Goal: Transaction & Acquisition: Book appointment/travel/reservation

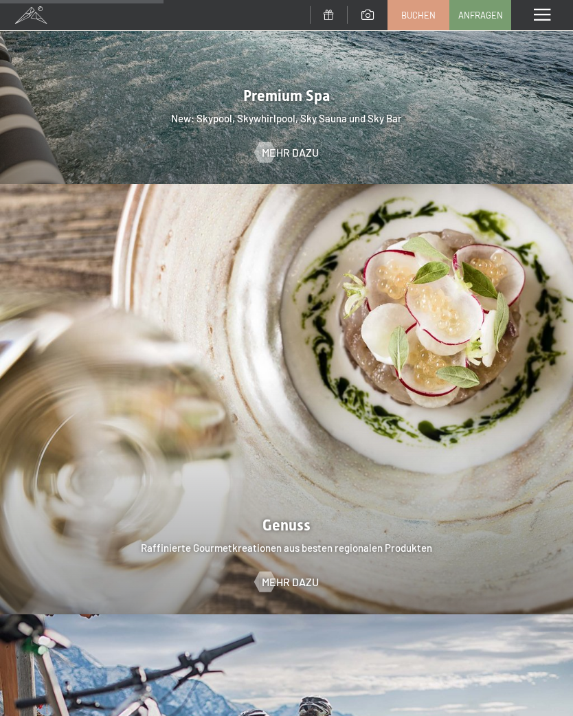
scroll to position [2071, 0]
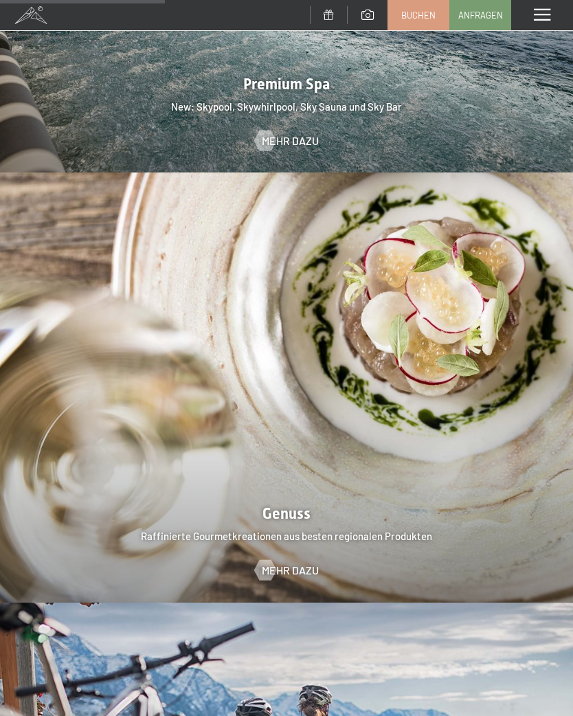
click at [549, 27] on div "Menü" at bounding box center [542, 15] width 62 height 30
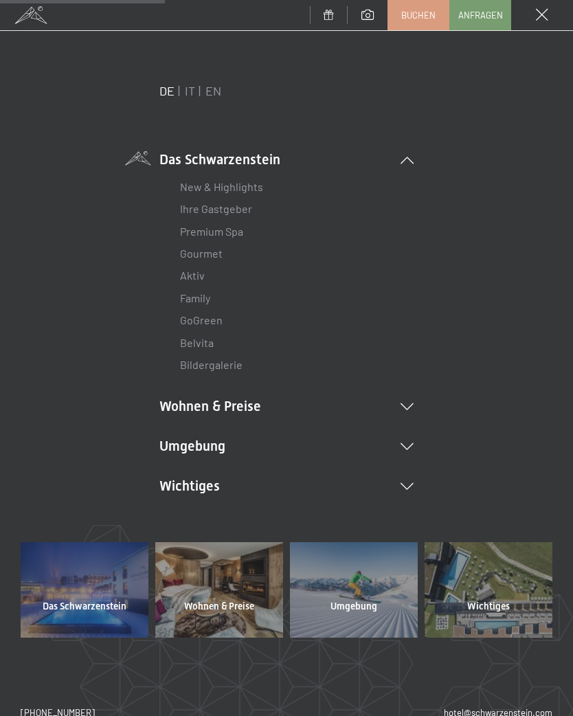
click at [406, 399] on li "Wohnen & Preise Inklusivleistungen Zimmer & Preise Liste Angebote Liste Familie…" at bounding box center [286, 406] width 254 height 19
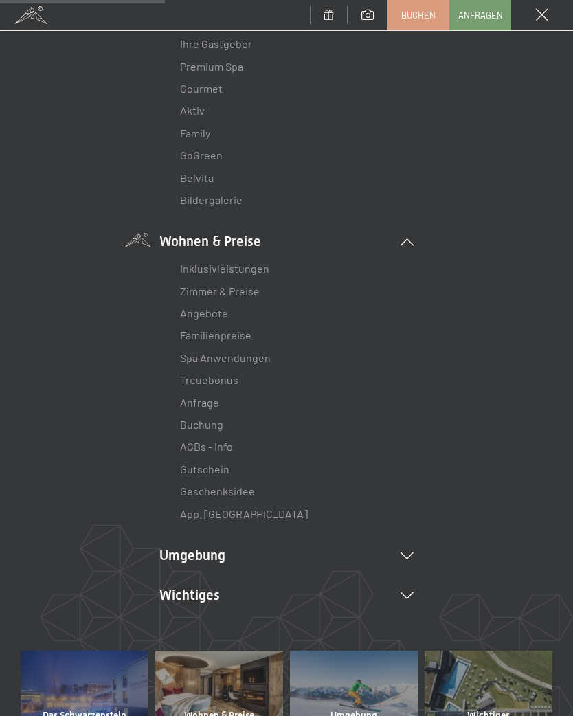
scroll to position [166, 0]
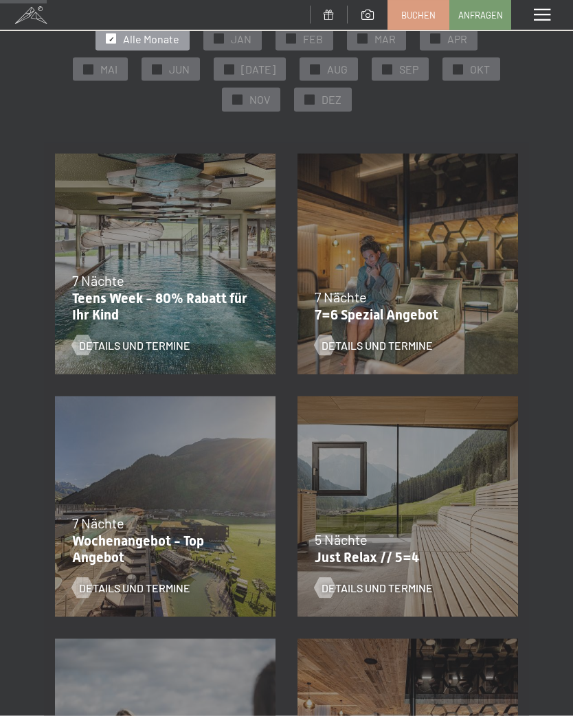
scroll to position [188, 0]
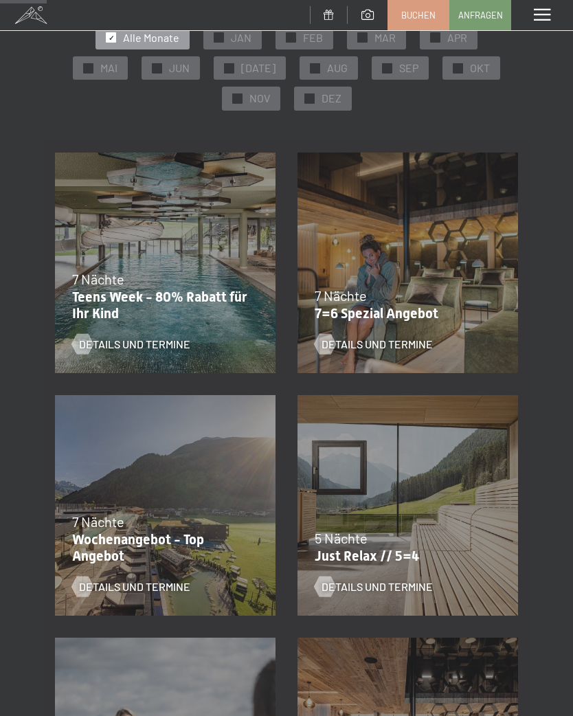
click at [410, 332] on div "Details und Termine" at bounding box center [399, 334] width 169 height 36
click at [406, 350] on span "Details und Termine" at bounding box center [377, 344] width 111 height 15
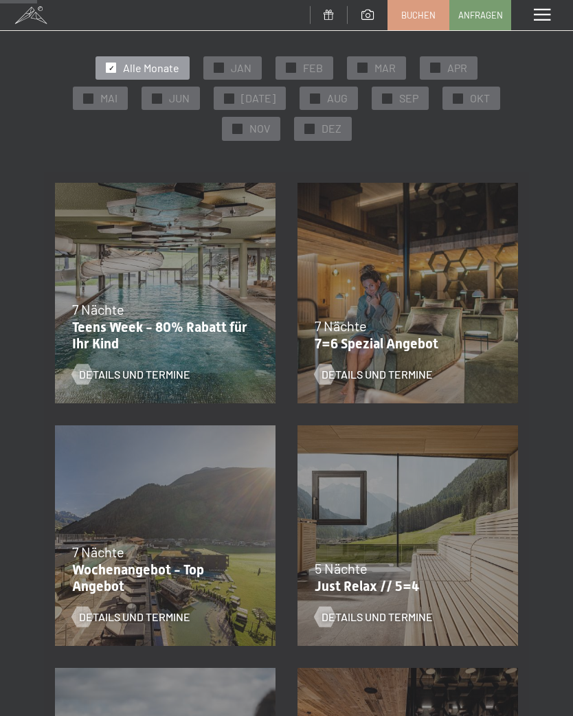
scroll to position [161, 0]
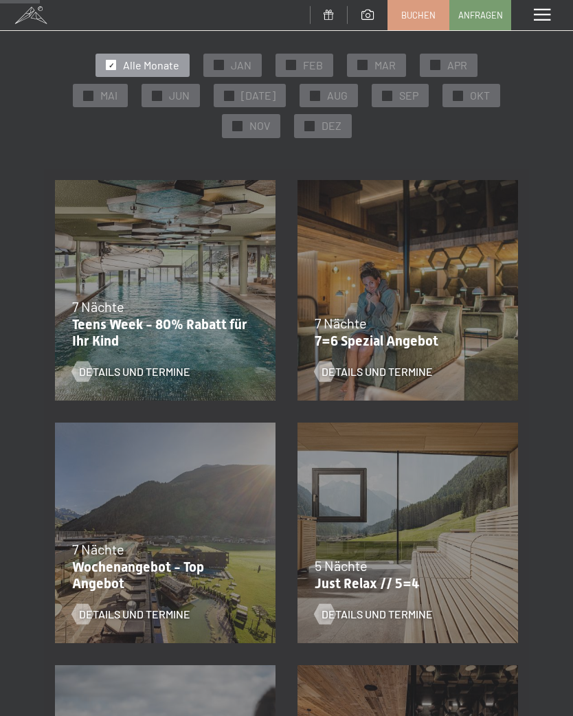
click at [214, 525] on div "05.10.2025–12.04.2026 14.05.2026–01.03.2027 7 Nächte Wochenangebot - Top Angebo…" at bounding box center [165, 533] width 243 height 243
click at [153, 617] on span "Details und Termine" at bounding box center [134, 614] width 111 height 15
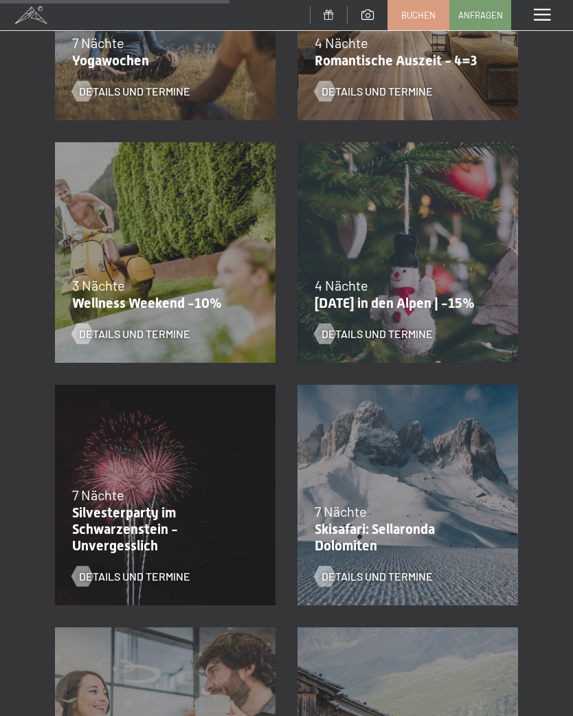
scroll to position [927, 0]
click at [178, 509] on p "Silvesterparty im Schwarzenstein - Unvergesslich" at bounding box center [161, 528] width 179 height 49
click at [174, 577] on span "Details und Termine" at bounding box center [134, 575] width 111 height 15
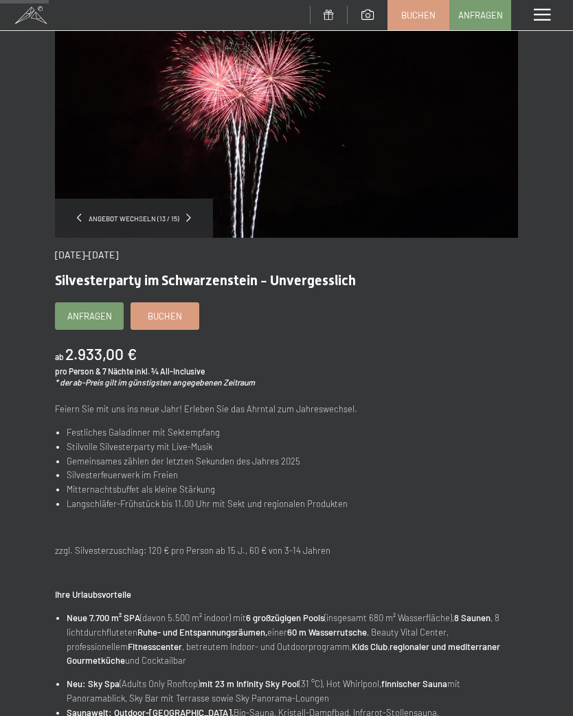
scroll to position [113, 0]
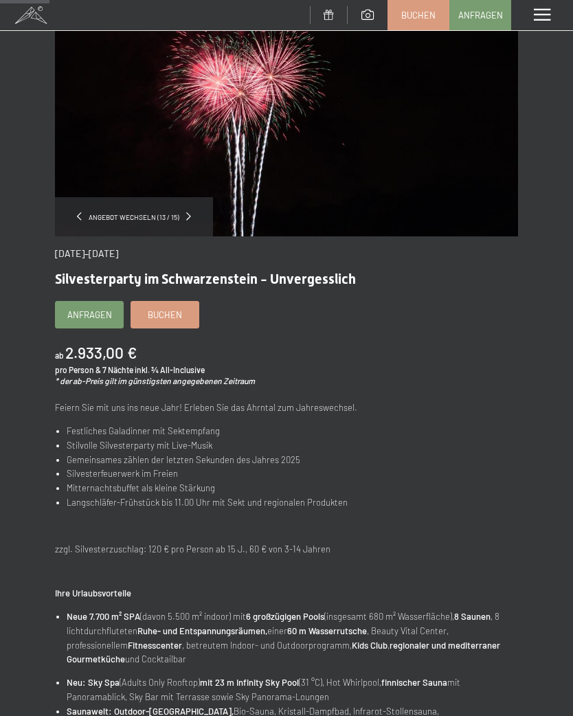
click at [165, 309] on span "Buchen" at bounding box center [165, 315] width 34 height 12
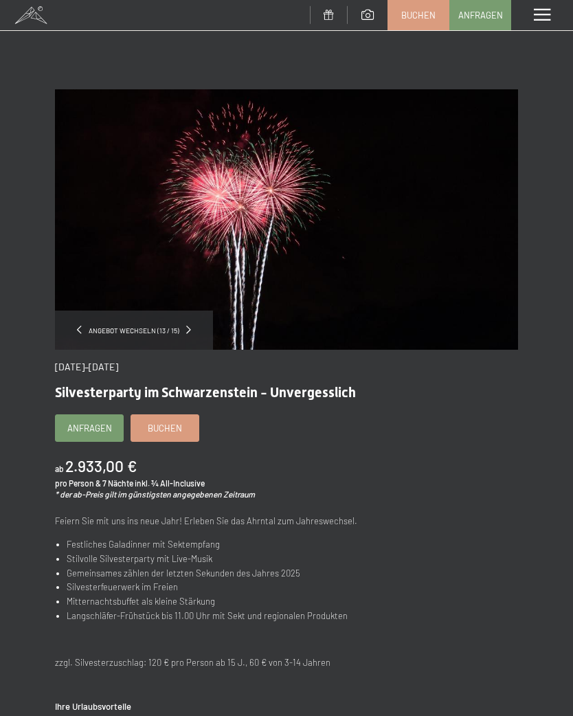
click at [167, 434] on link "Buchen" at bounding box center [164, 428] width 67 height 26
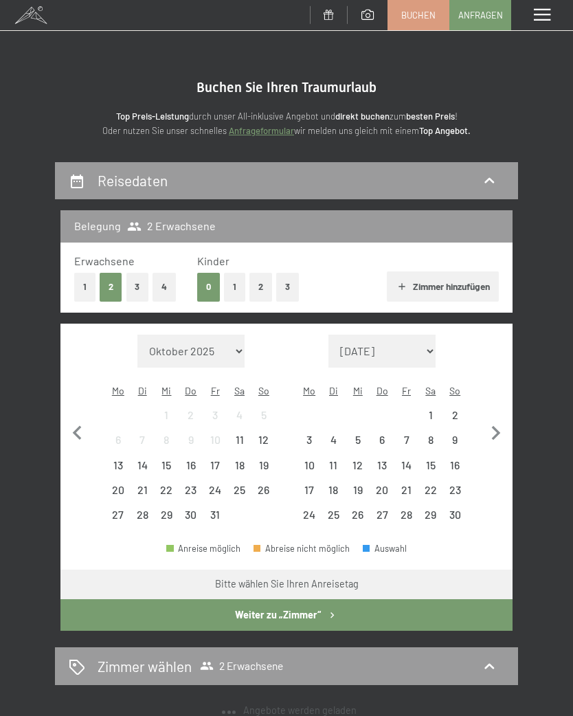
select select "[DATE]"
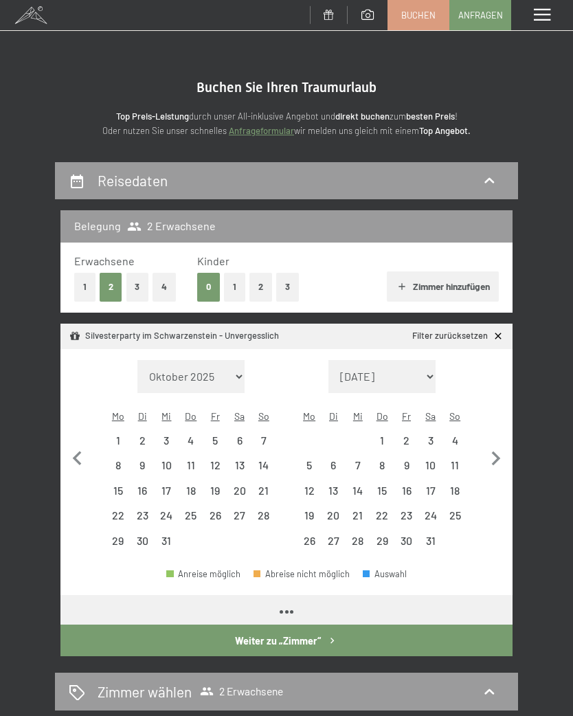
select select "[DATE]"
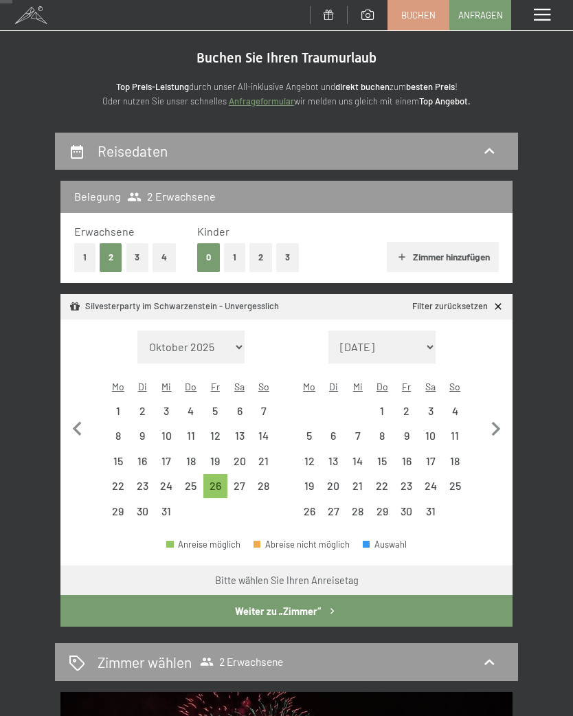
scroll to position [33, 0]
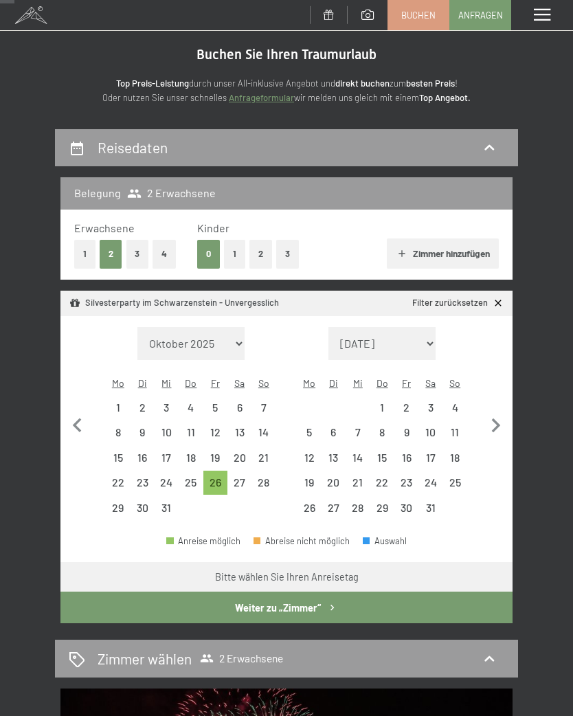
click at [412, 402] on div "2" at bounding box center [406, 412] width 21 height 21
select select "2025-12-01"
select select "2026-01-01"
click at [307, 597] on button "Weiter zu „Zimmer“" at bounding box center [286, 608] width 452 height 32
select select "2025-12-01"
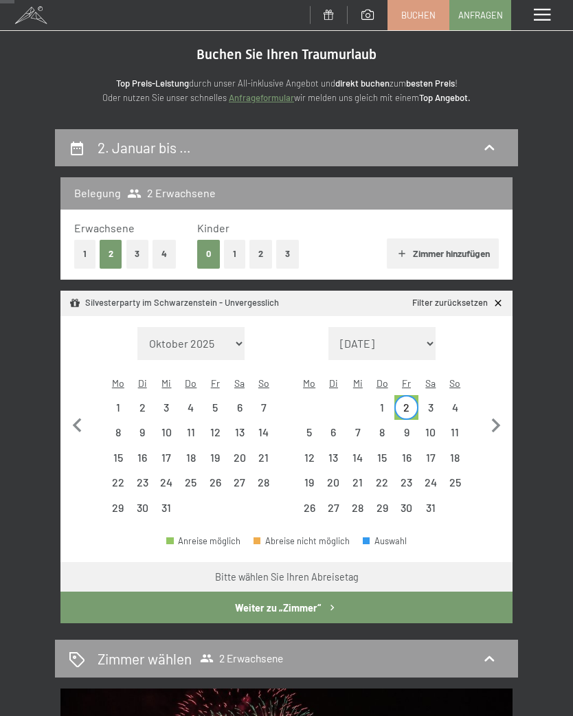
select select "2026-01-01"
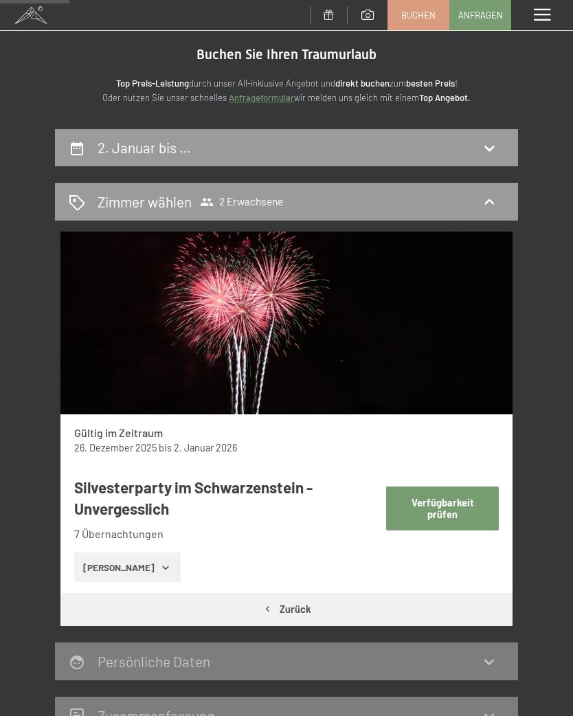
scroll to position [161, 0]
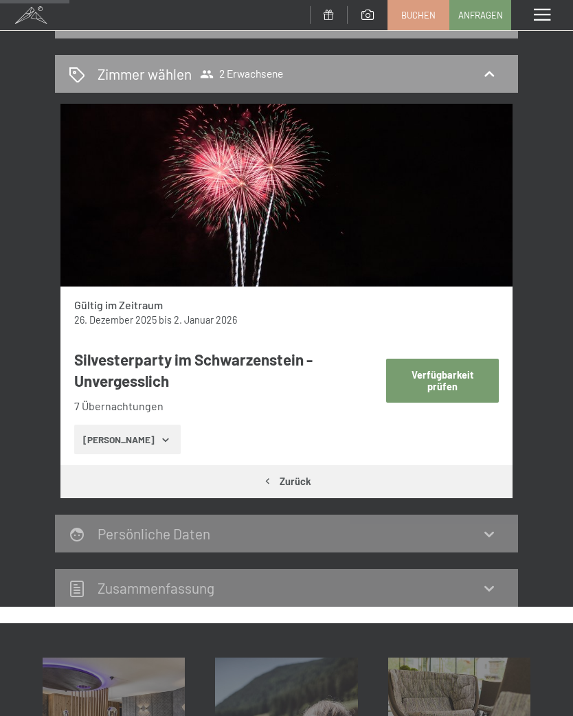
click at [463, 380] on button "Verfügbarkeit prüfen" at bounding box center [442, 380] width 113 height 43
select select "2025-12-01"
select select "2026-01-01"
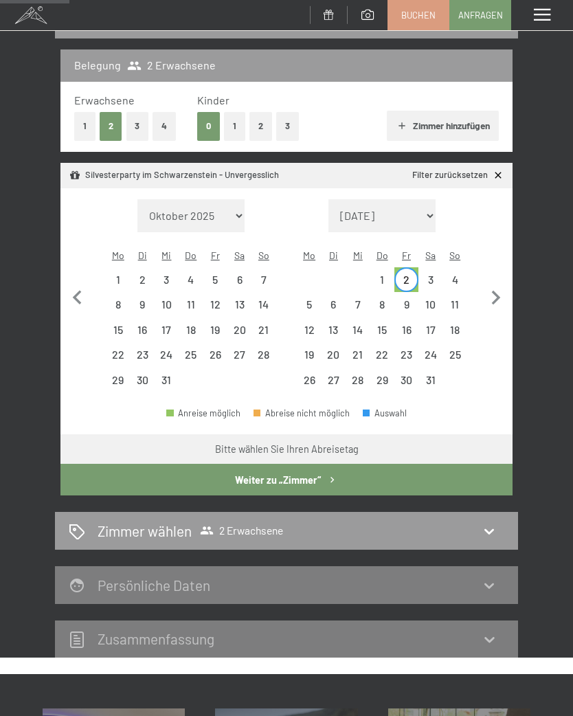
click at [355, 470] on button "Weiter zu „Zimmer“" at bounding box center [286, 480] width 452 height 32
select select "2025-12-01"
select select "2026-01-01"
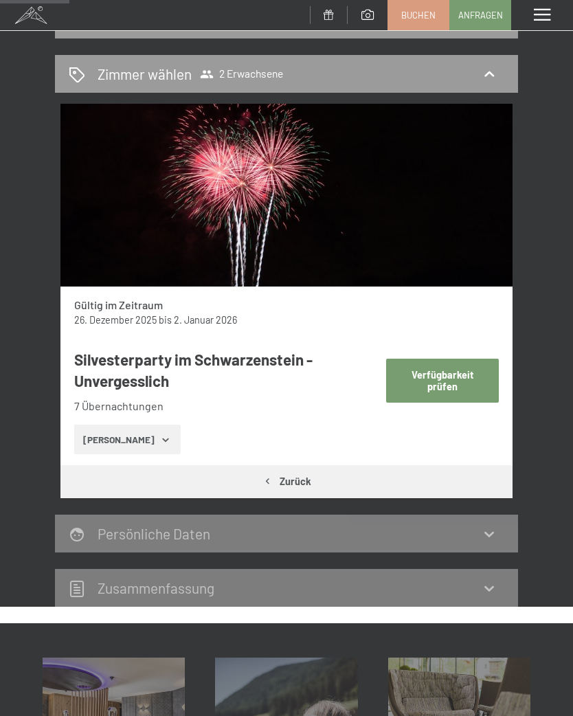
click at [153, 447] on button "Zeige Zimmer" at bounding box center [127, 440] width 107 height 30
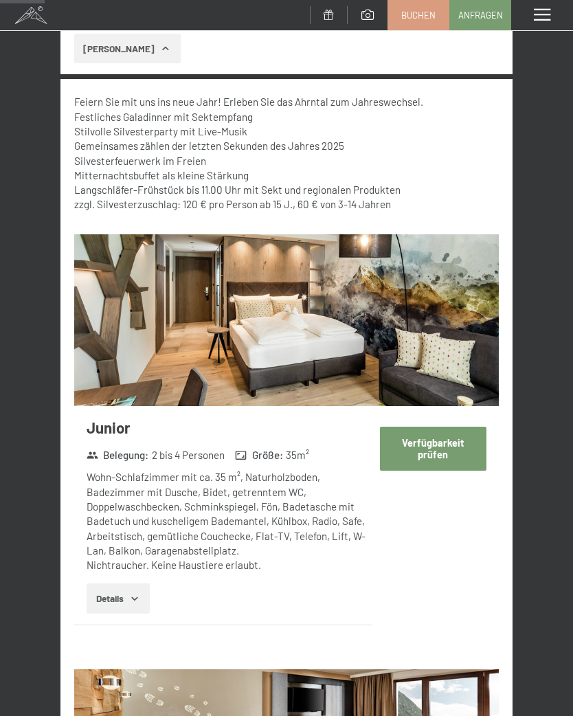
click at [451, 443] on button "Verfügbarkeit prüfen" at bounding box center [433, 448] width 107 height 43
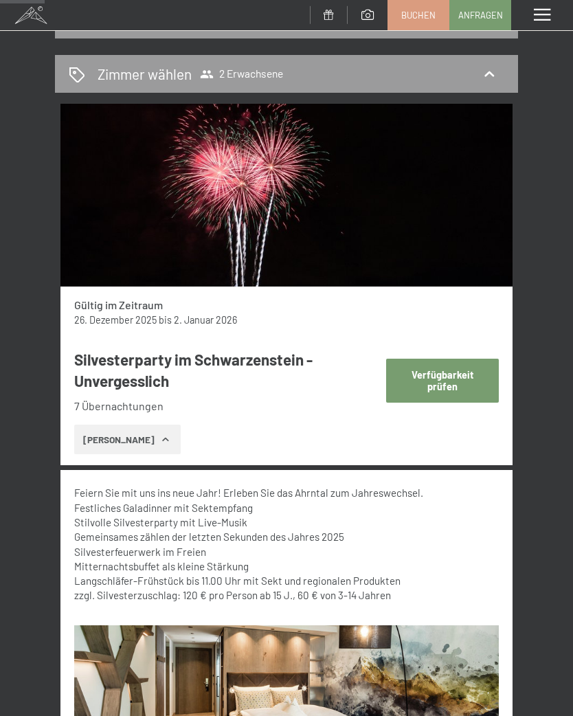
select select "2025-12-01"
select select "2026-01-01"
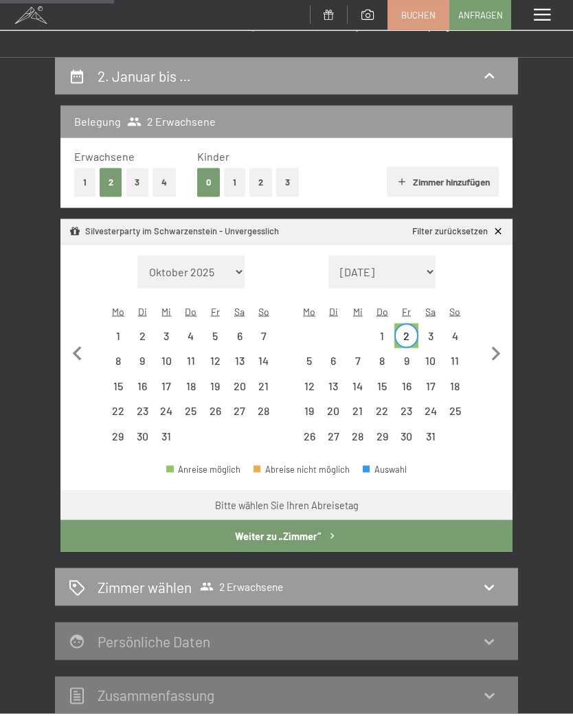
scroll to position [0, 0]
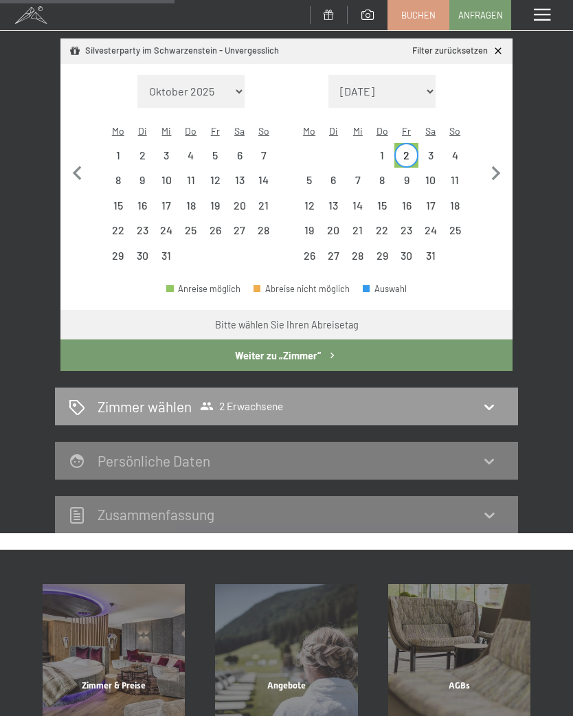
click at [318, 340] on button "Weiter zu „Zimmer“" at bounding box center [286, 356] width 452 height 32
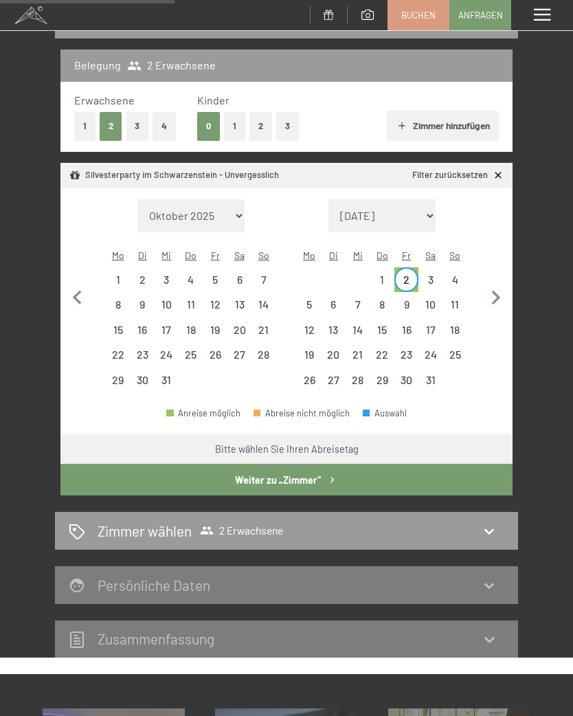
select select "2025-12-01"
select select "2026-01-01"
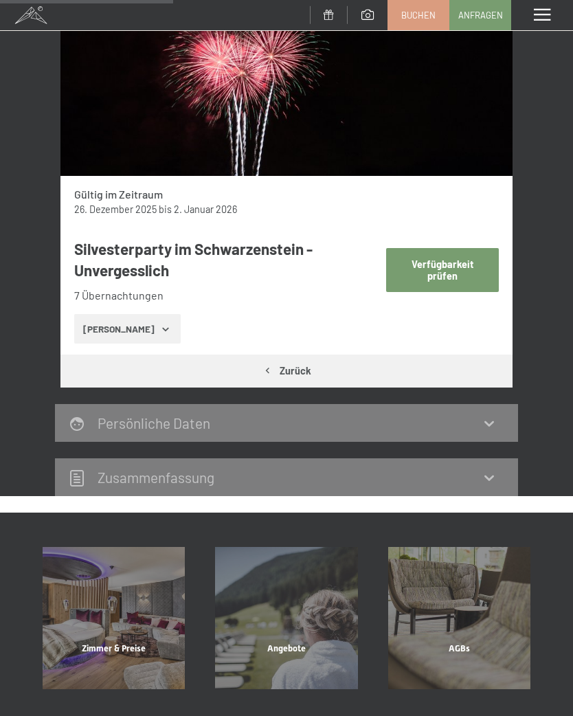
click at [467, 261] on button "Verfügbarkeit prüfen" at bounding box center [442, 269] width 113 height 43
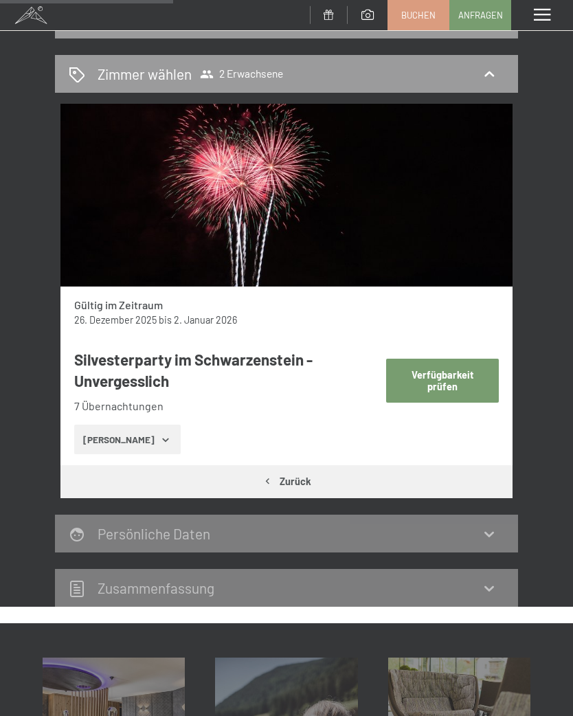
select select "2025-12-01"
select select "2026-01-01"
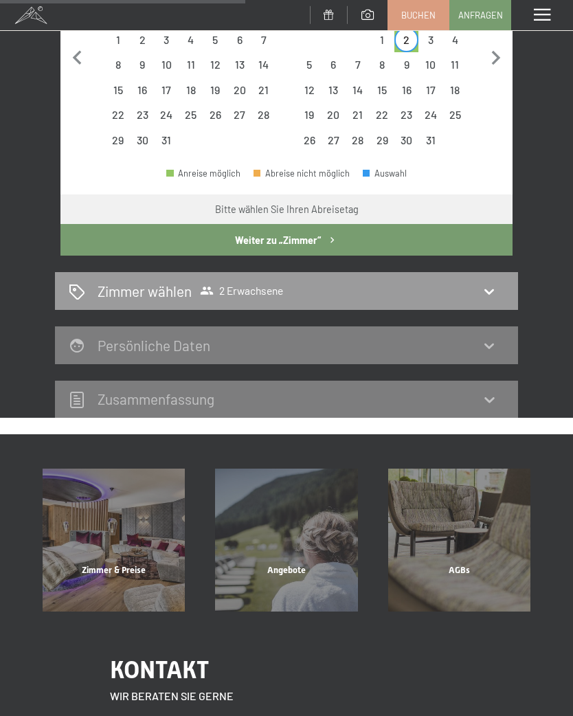
click at [492, 284] on div "Zimmer wählen 2 Erwachsene" at bounding box center [287, 291] width 436 height 20
select select "2025-12-01"
select select "2026-01-01"
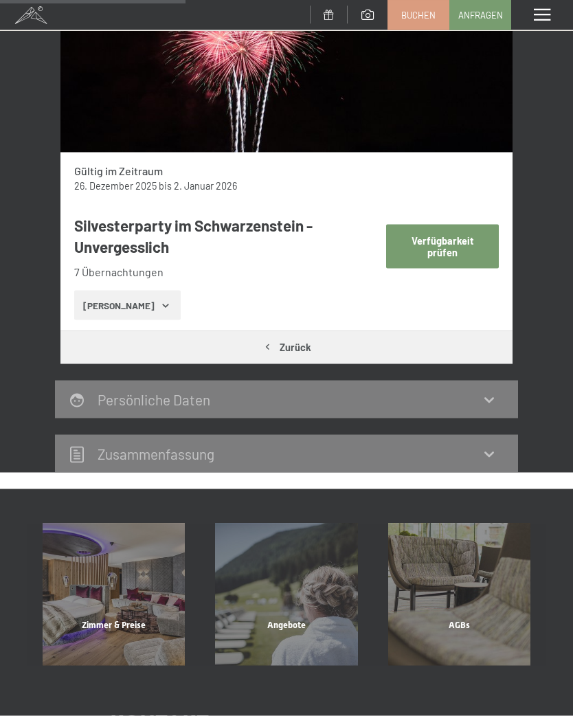
scroll to position [298, 0]
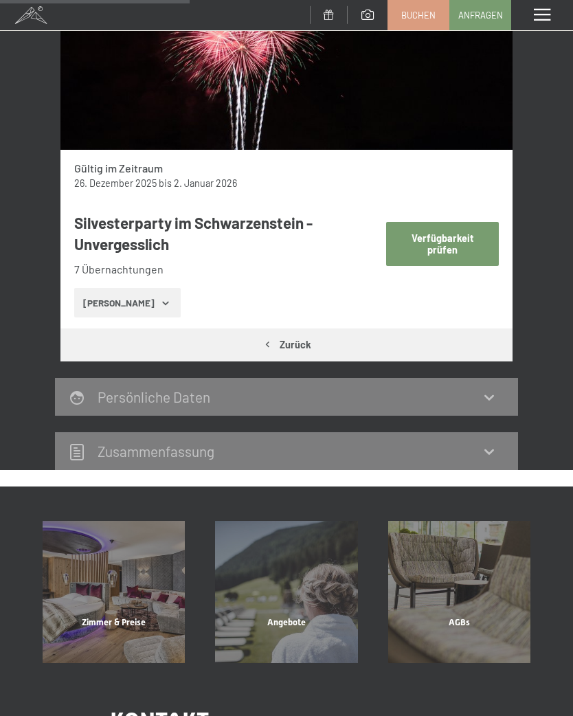
click at [465, 239] on button "Verfügbarkeit prüfen" at bounding box center [442, 243] width 113 height 43
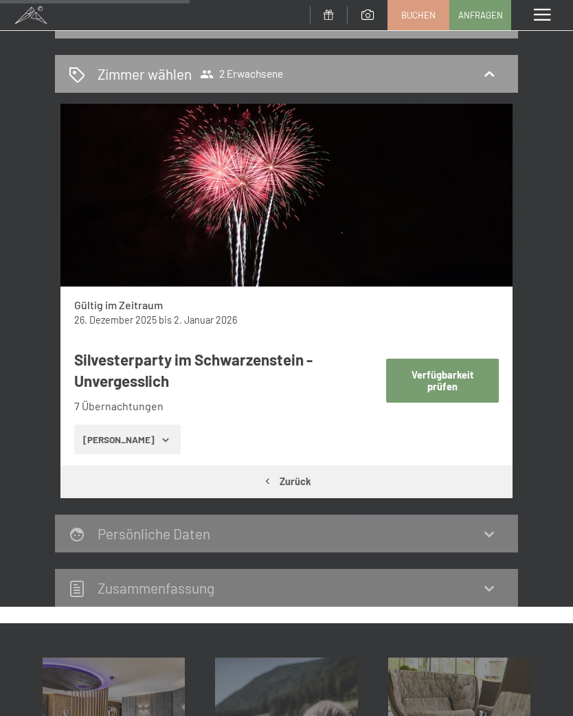
select select "2025-12-01"
select select "2026-01-01"
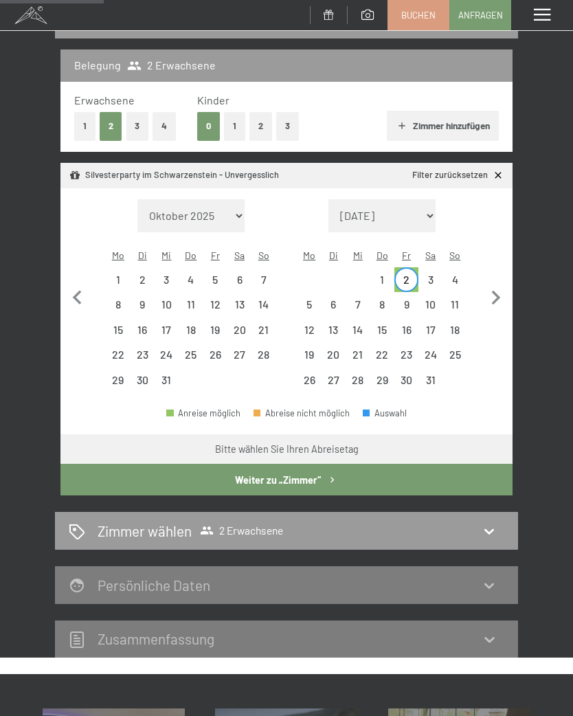
click at [221, 349] on div "26" at bounding box center [215, 359] width 21 height 21
select select "2025-12-01"
select select "2026-01-01"
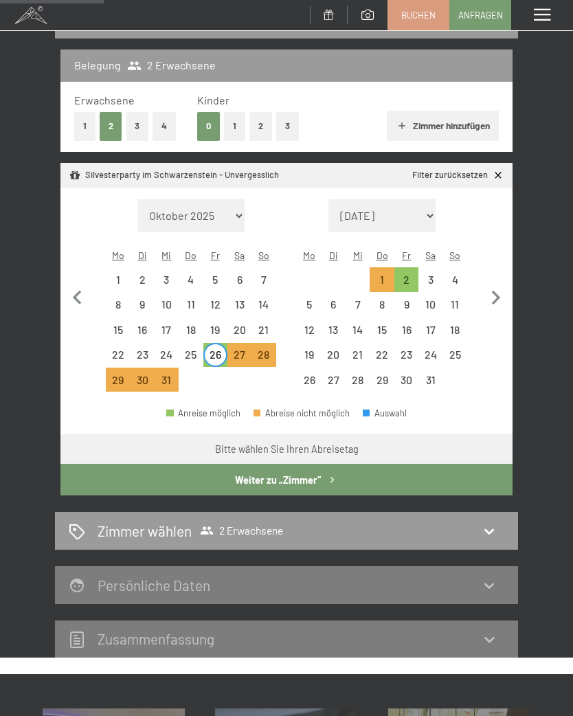
click at [350, 468] on button "Weiter zu „Zimmer“" at bounding box center [286, 480] width 452 height 32
select select "2025-12-01"
select select "2026-01-01"
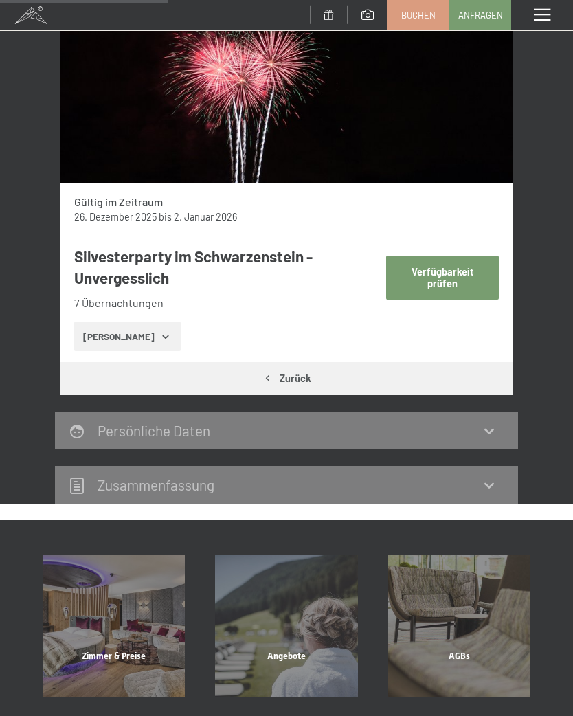
scroll to position [265, 0]
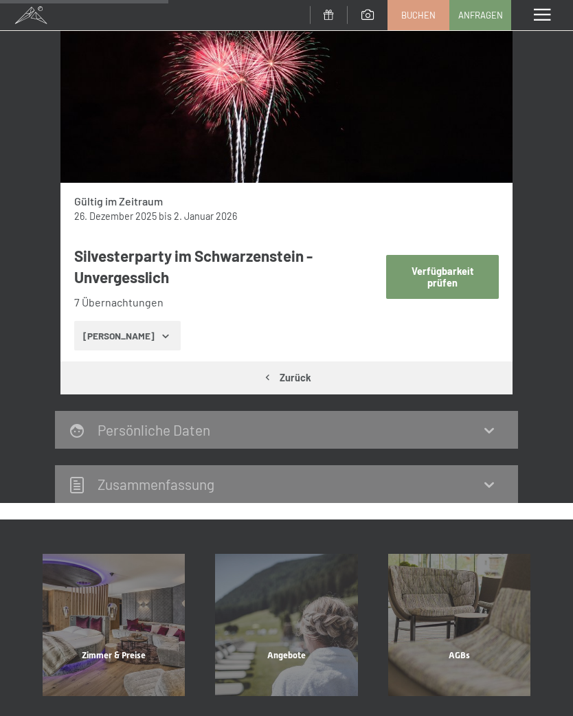
click at [463, 271] on button "Verfügbarkeit prüfen" at bounding box center [442, 276] width 113 height 43
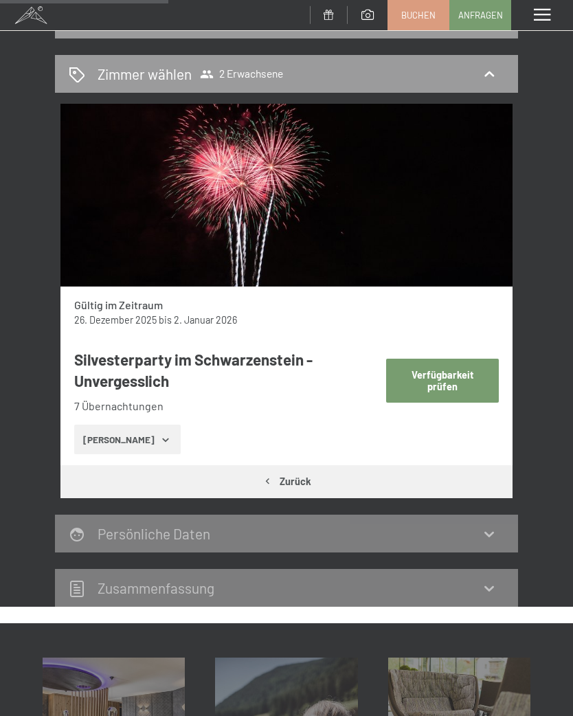
select select "2025-12-01"
select select "2026-01-01"
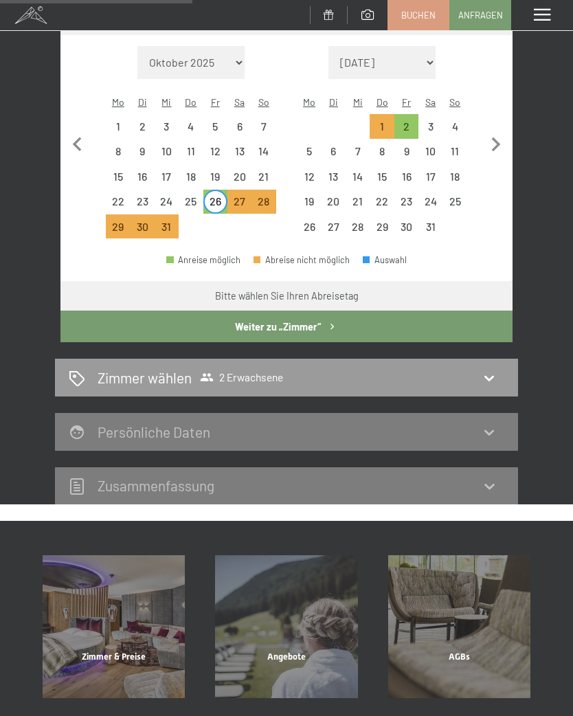
click at [494, 370] on icon at bounding box center [489, 378] width 16 height 16
select select "2025-12-01"
select select "2026-01-01"
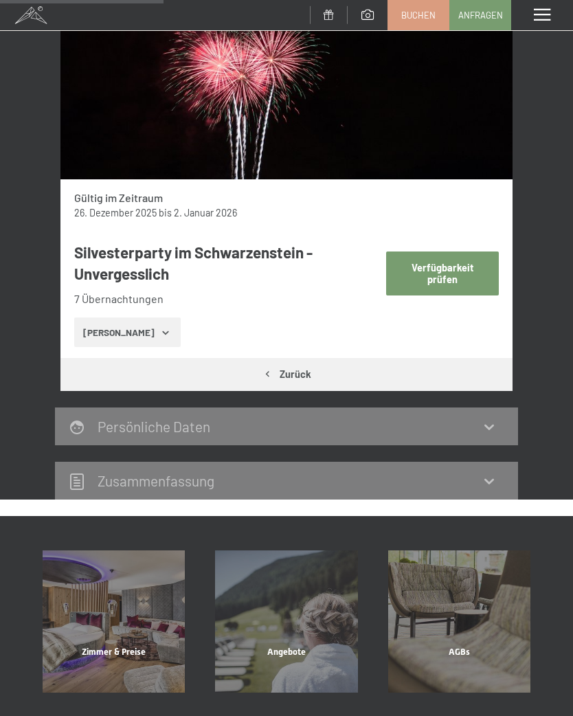
scroll to position [269, 0]
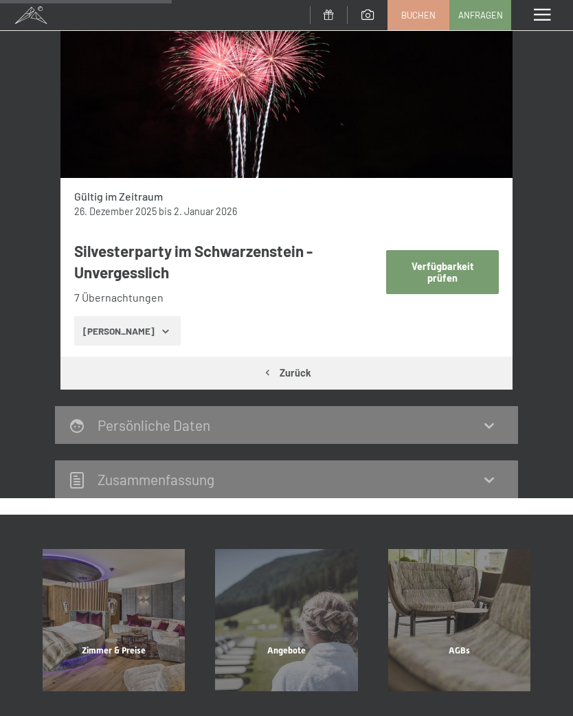
click at [461, 273] on button "Verfügbarkeit prüfen" at bounding box center [442, 271] width 113 height 43
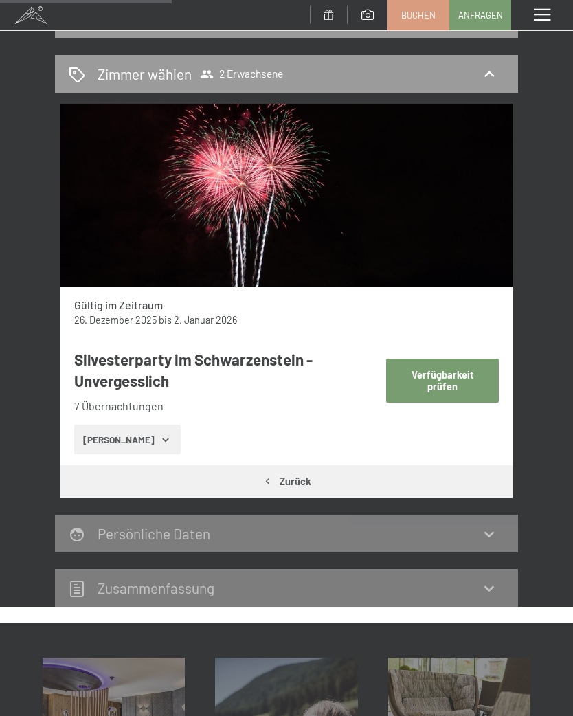
select select "2025-12-01"
select select "2026-01-01"
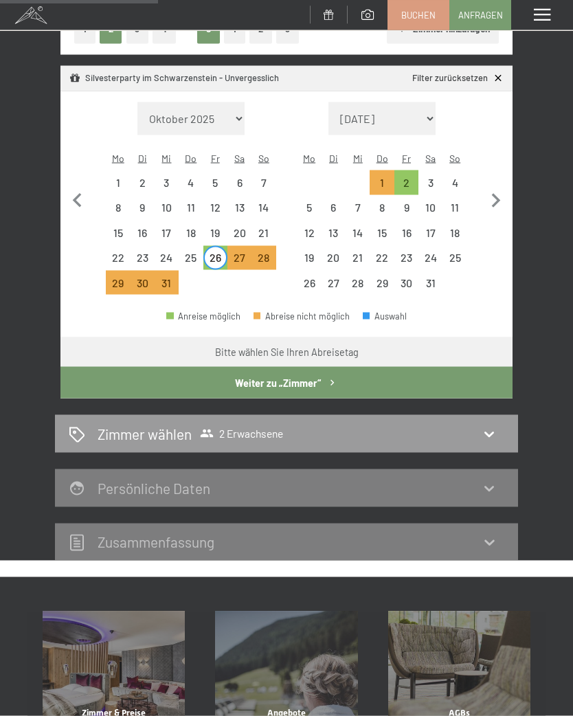
scroll to position [258, 0]
click at [432, 177] on div "3" at bounding box center [430, 187] width 21 height 21
select select "2025-12-01"
select select "2026-01-01"
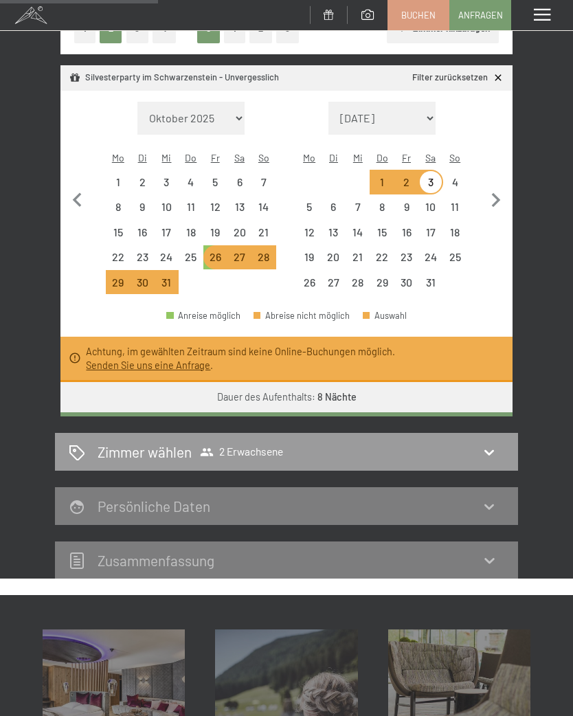
select select "2025-12-01"
select select "2026-01-01"
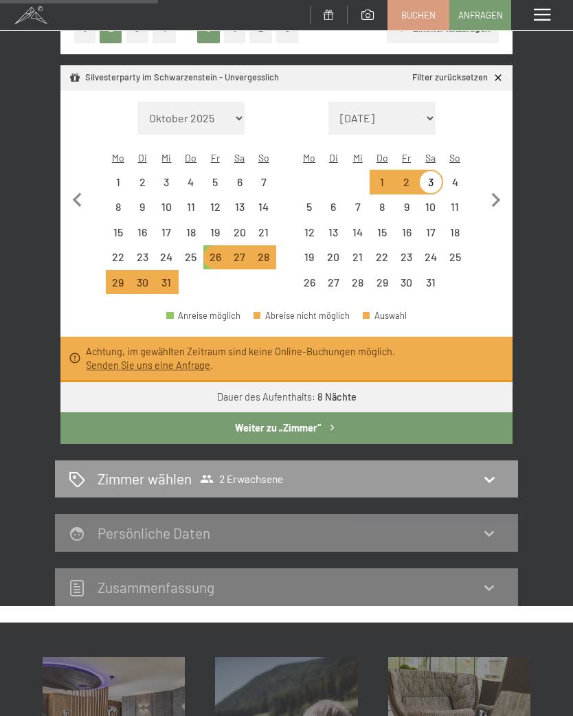
click at [459, 177] on div "4" at bounding box center [455, 187] width 21 height 21
select select "2025-12-01"
select select "2026-01-01"
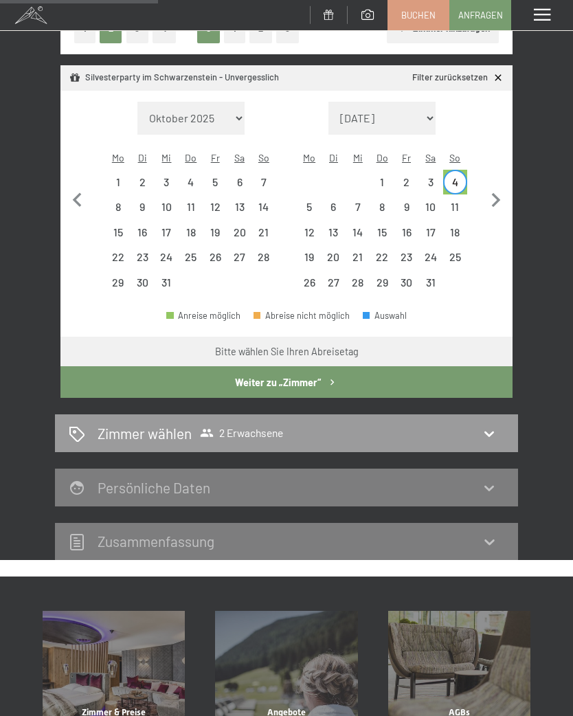
click at [215, 252] on div "26" at bounding box center [215, 262] width 21 height 21
select select "2025-12-01"
select select "2026-01-01"
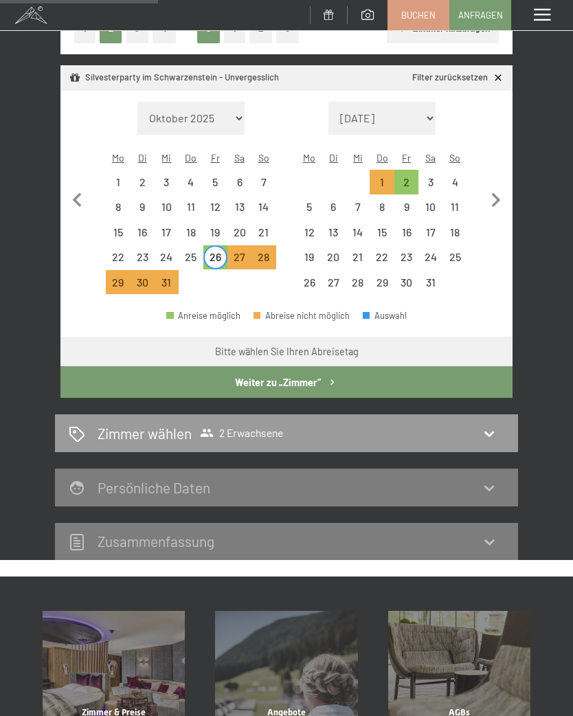
click at [459, 177] on div "4" at bounding box center [455, 187] width 21 height 21
select select "2025-12-01"
select select "2026-01-01"
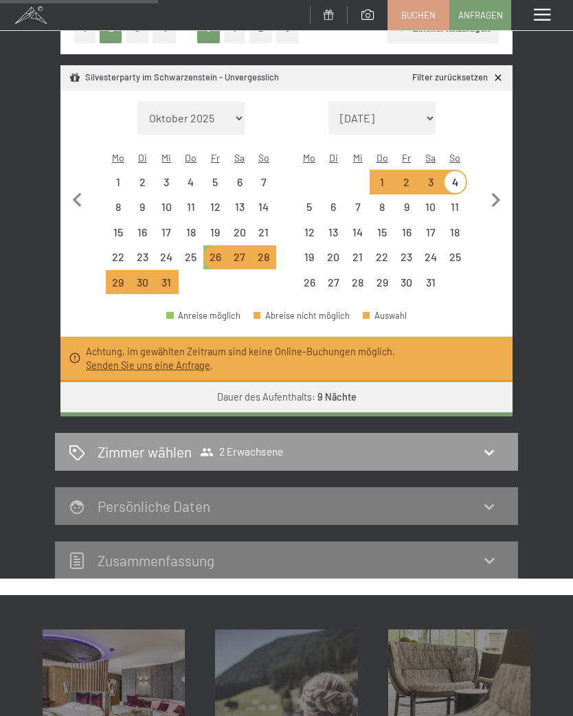
select select "2025-12-01"
select select "2026-01-01"
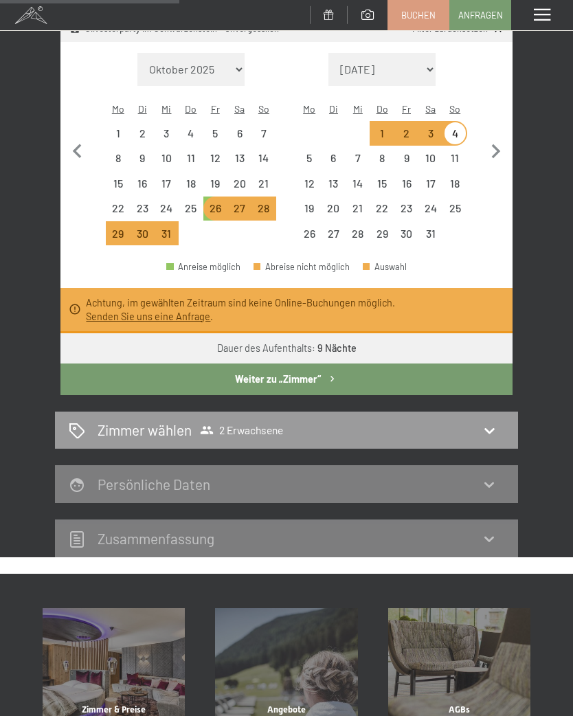
click at [312, 367] on button "Weiter zu „Zimmer“" at bounding box center [286, 380] width 452 height 32
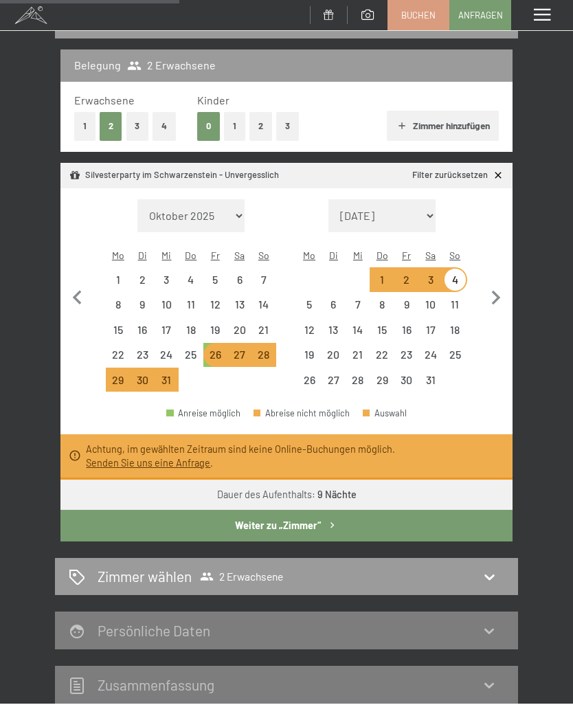
select select "2025-12-01"
select select "2026-01-01"
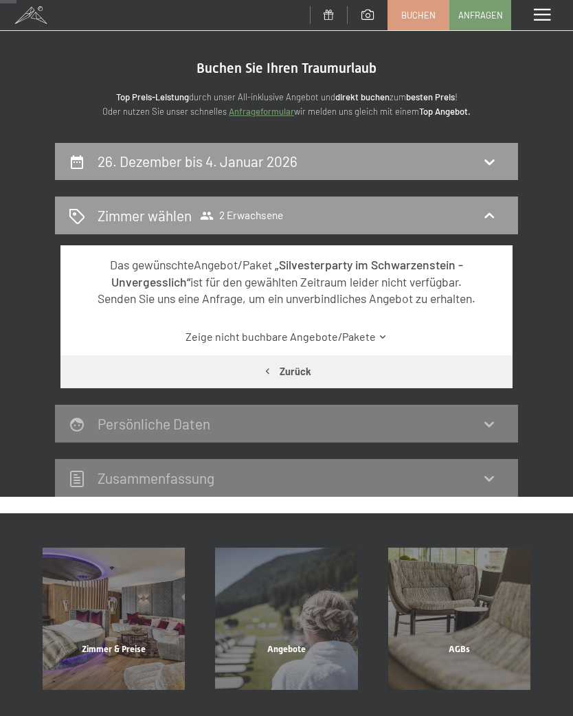
scroll to position [0, 0]
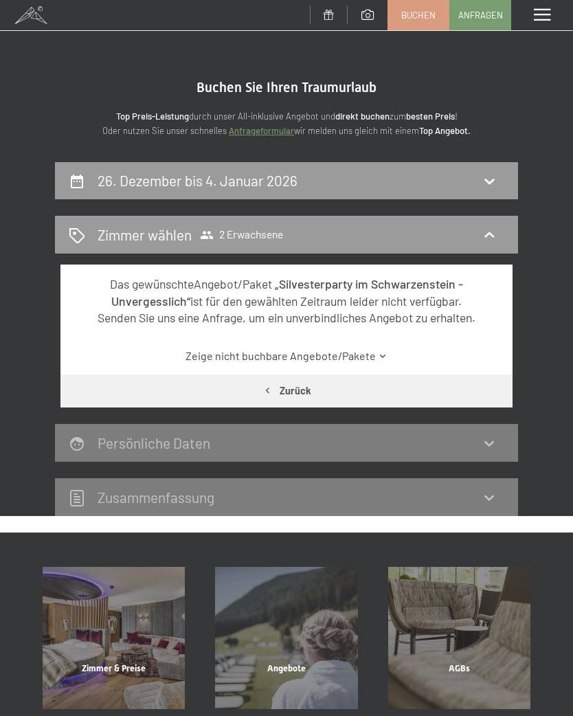
click at [487, 185] on icon at bounding box center [489, 181] width 16 height 16
select select "2025-12-01"
select select "2026-01-01"
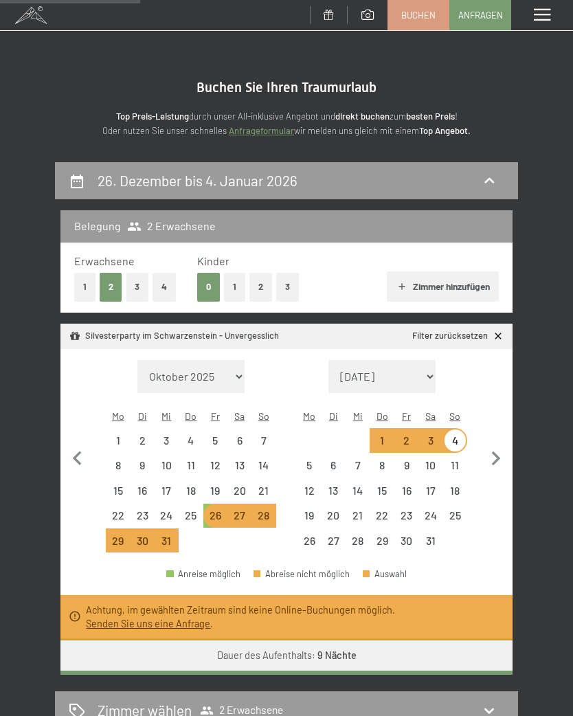
scroll to position [161, 0]
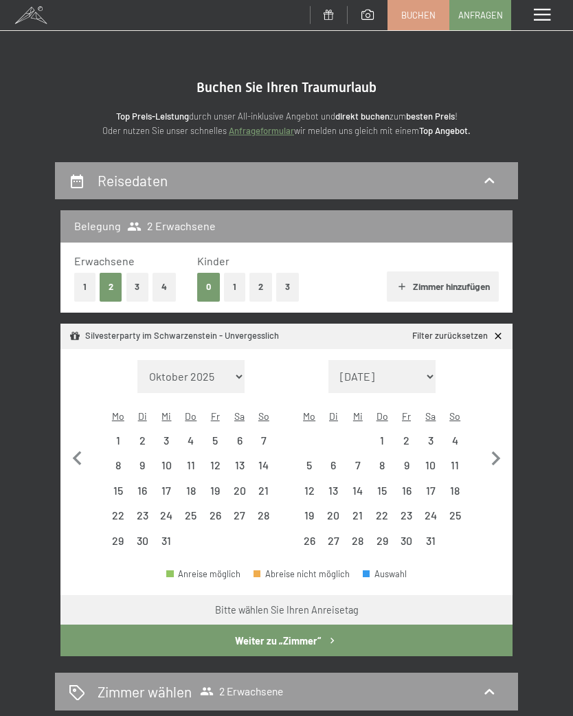
select select "2025-12-01"
select select "2026-01-01"
select select "2025-12-01"
select select "2026-01-01"
click at [409, 435] on div "2" at bounding box center [406, 445] width 21 height 21
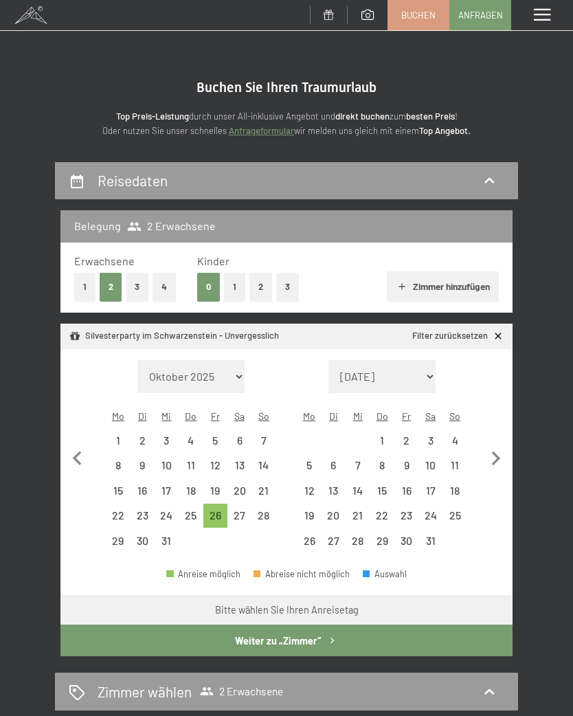
select select "2025-12-01"
select select "2026-01-01"
click at [217, 510] on div "26" at bounding box center [215, 520] width 21 height 21
select select "2025-12-01"
select select "2026-01-01"
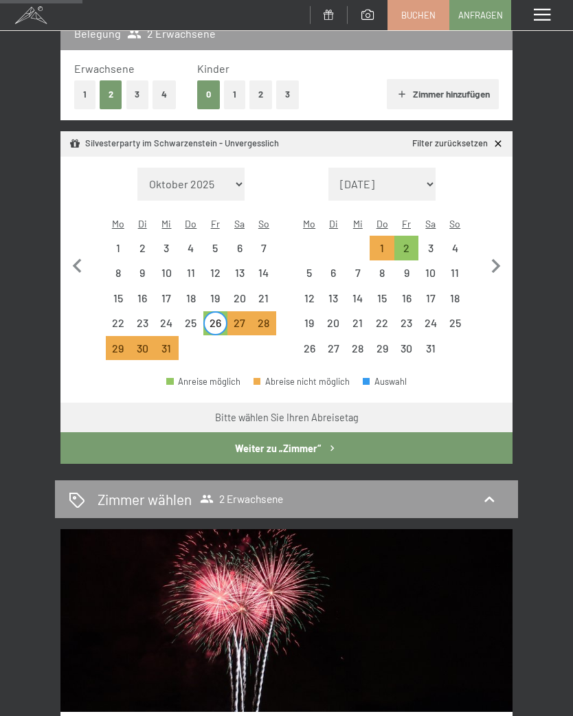
scroll to position [193, 0]
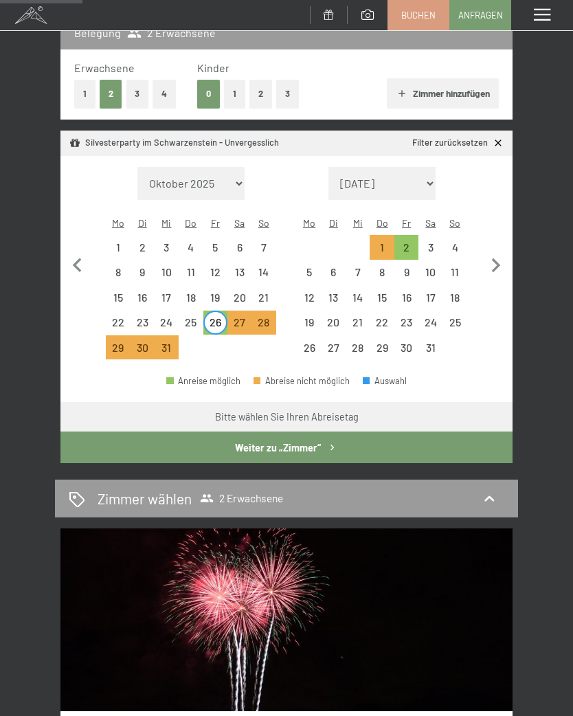
click at [216, 317] on div "26" at bounding box center [215, 327] width 21 height 21
select select "2025-12-01"
select select "2026-01-01"
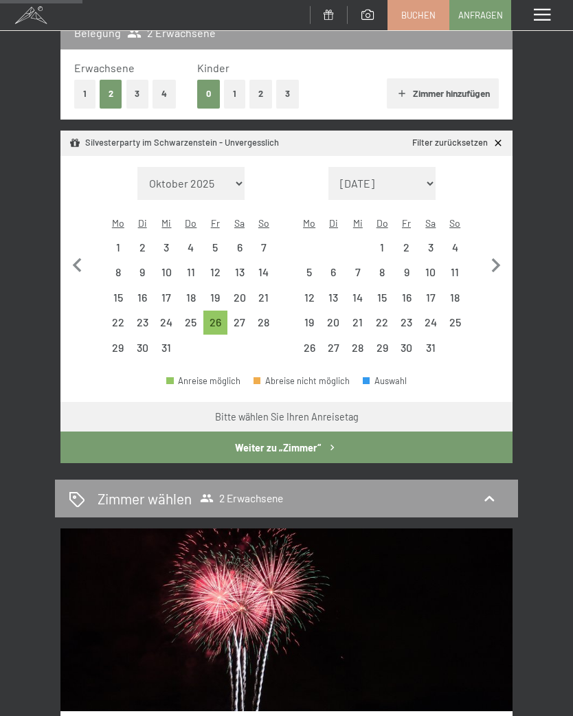
click at [327, 442] on icon "button" at bounding box center [333, 448] width 12 height 12
select select "2025-12-01"
select select "2026-01-01"
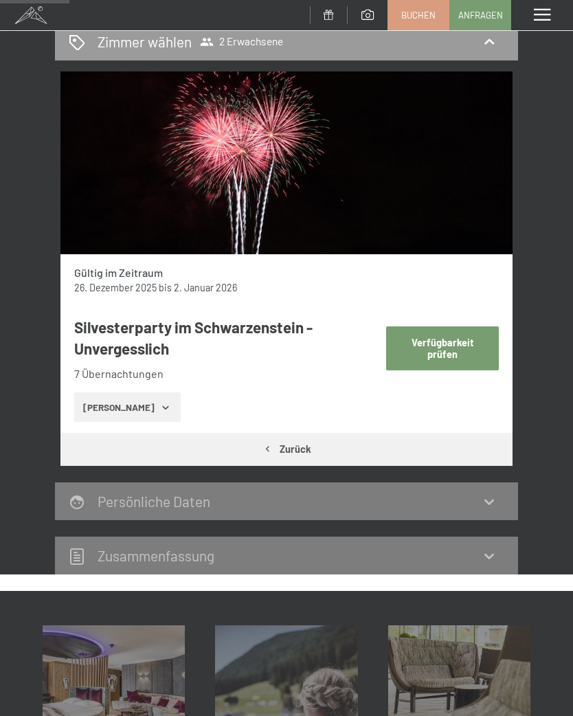
scroll to position [161, 0]
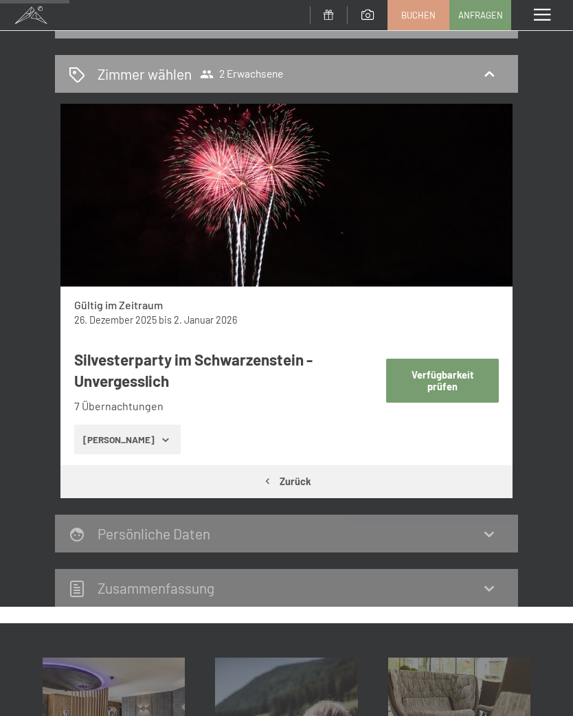
click at [156, 432] on button "[PERSON_NAME]" at bounding box center [127, 440] width 107 height 30
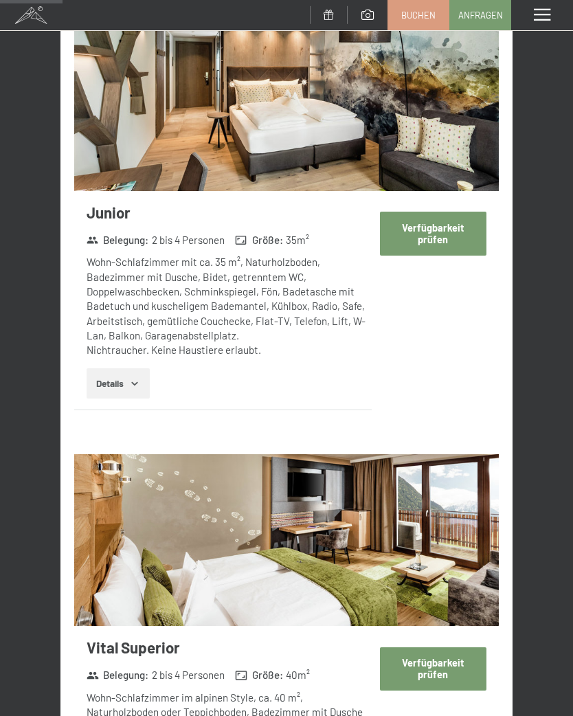
click at [443, 244] on button "Verfügbarkeit prüfen" at bounding box center [433, 233] width 107 height 43
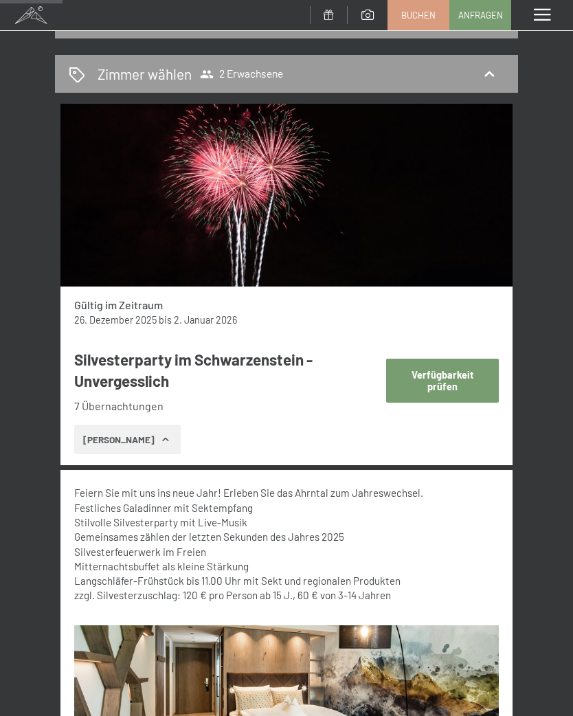
select select "2025-12-01"
select select "2026-01-01"
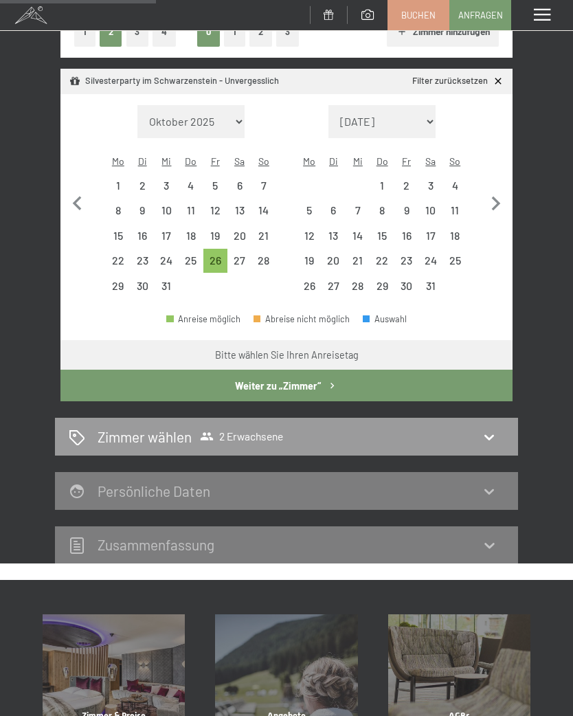
click at [301, 374] on button "Weiter zu „Zimmer“" at bounding box center [286, 386] width 452 height 32
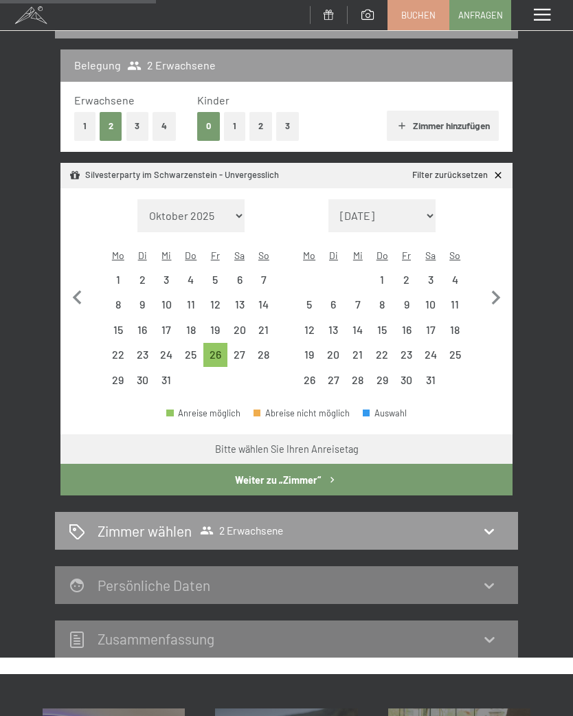
select select "2025-12-01"
select select "2026-01-01"
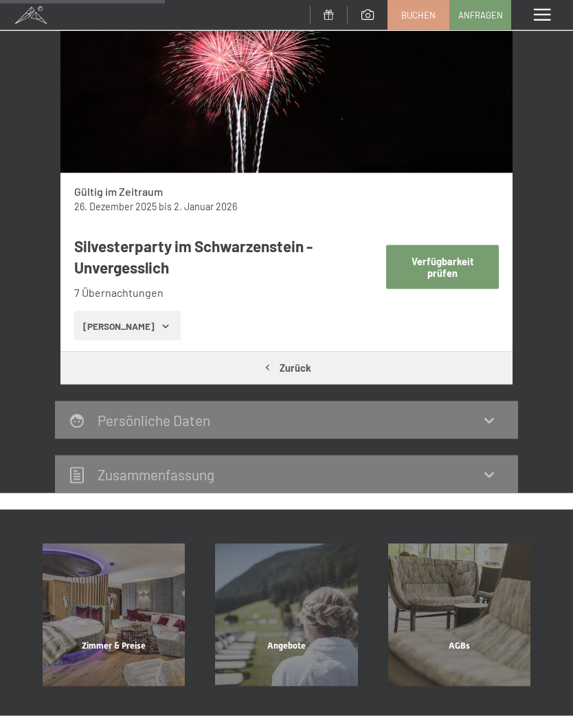
scroll to position [275, 0]
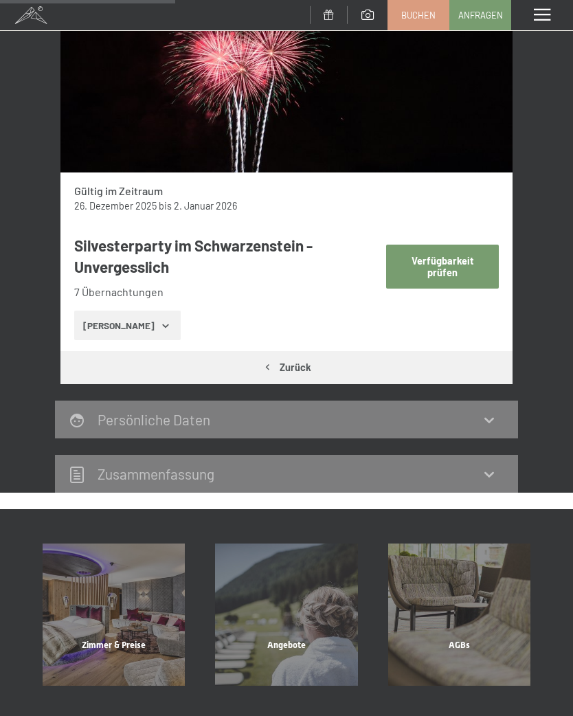
click at [160, 324] on icon "button" at bounding box center [165, 325] width 11 height 11
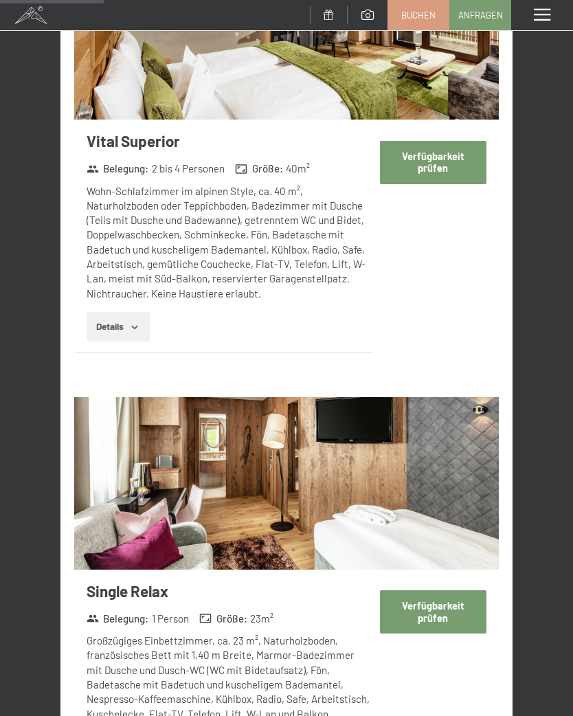
click at [441, 167] on button "Verfügbarkeit prüfen" at bounding box center [433, 162] width 107 height 43
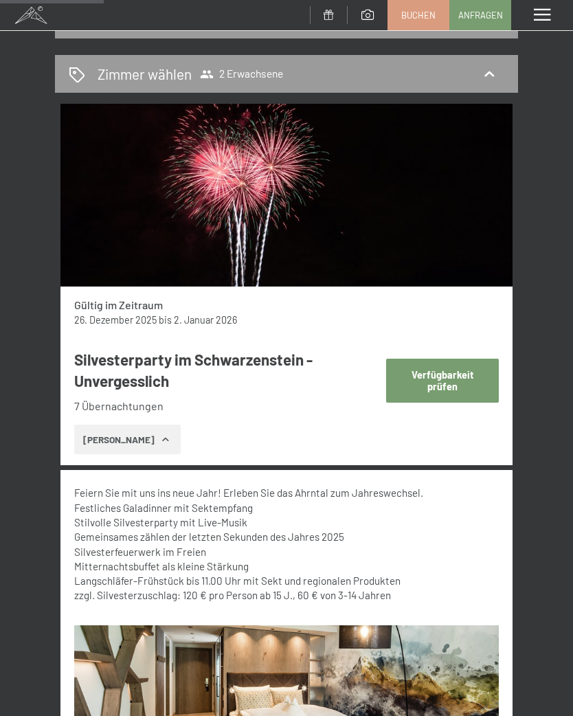
select select "2025-12-01"
select select "2026-01-01"
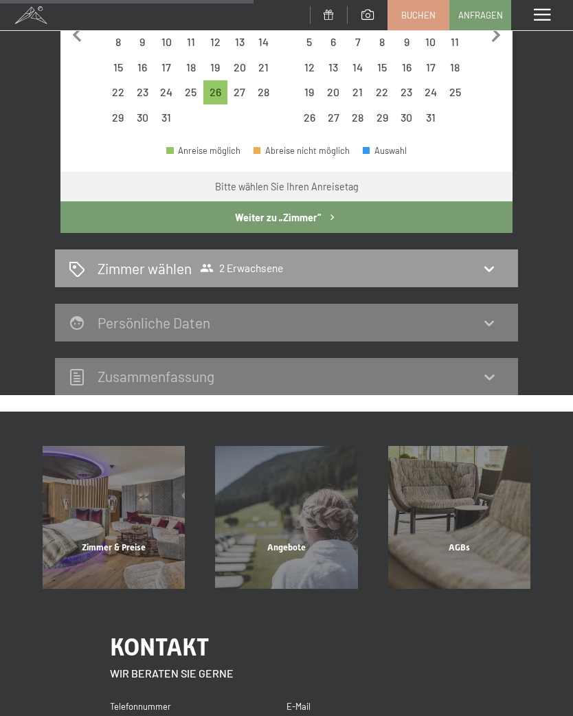
click at [486, 261] on icon at bounding box center [489, 269] width 16 height 16
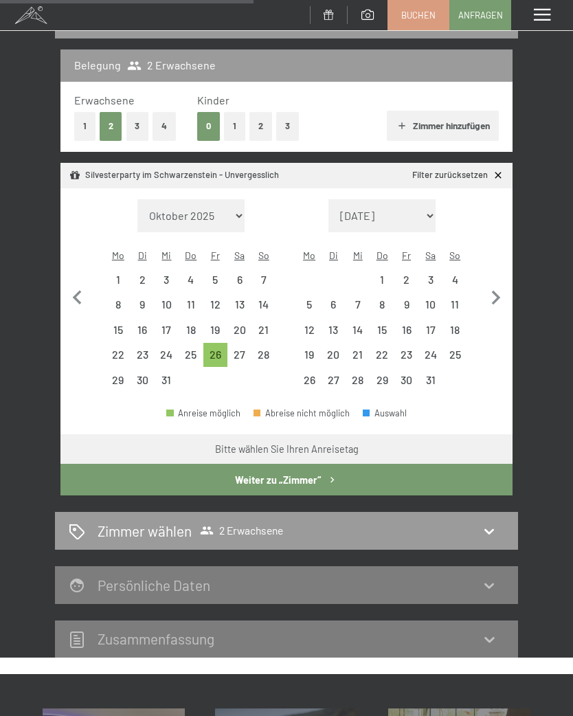
select select "2025-12-01"
select select "2026-01-01"
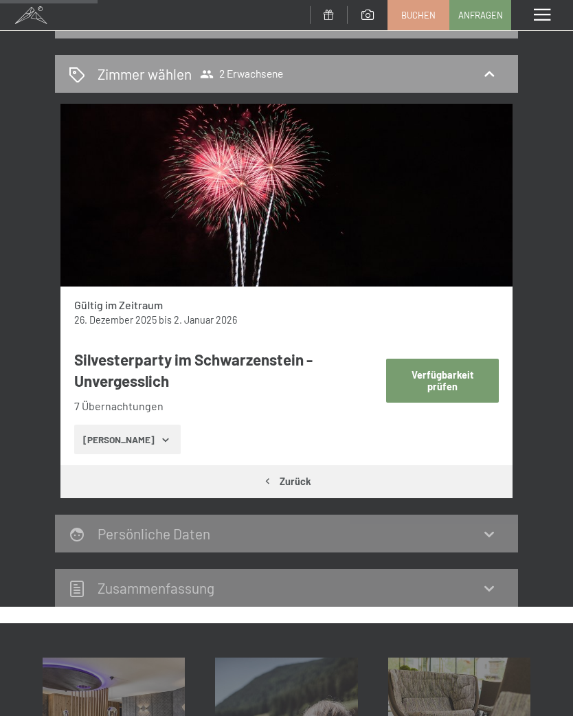
click at [301, 479] on button "Zurück" at bounding box center [286, 481] width 452 height 32
select select "2025-12-01"
select select "2026-01-01"
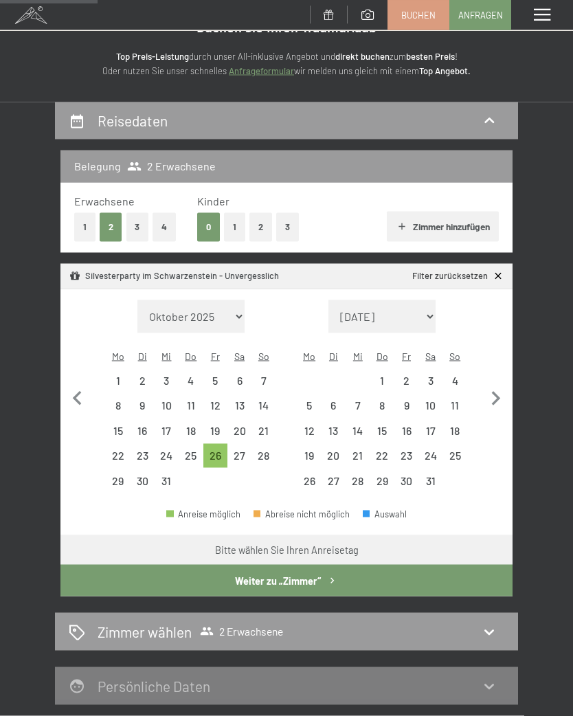
scroll to position [0, 0]
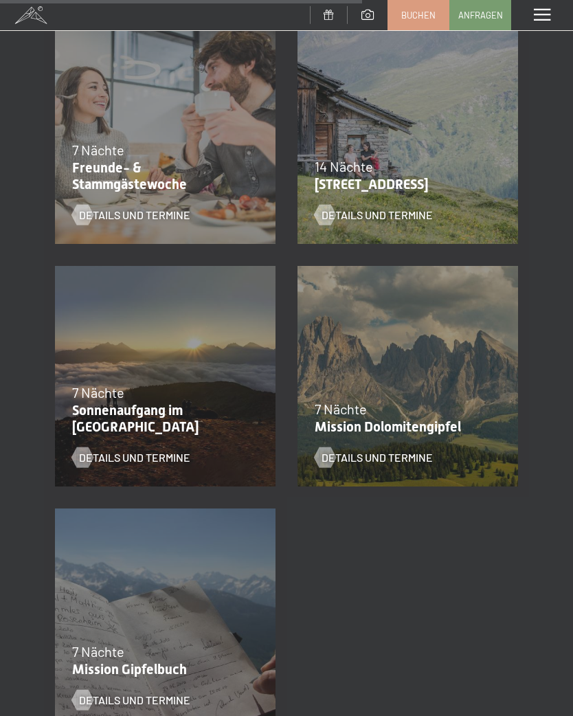
scroll to position [1529, 0]
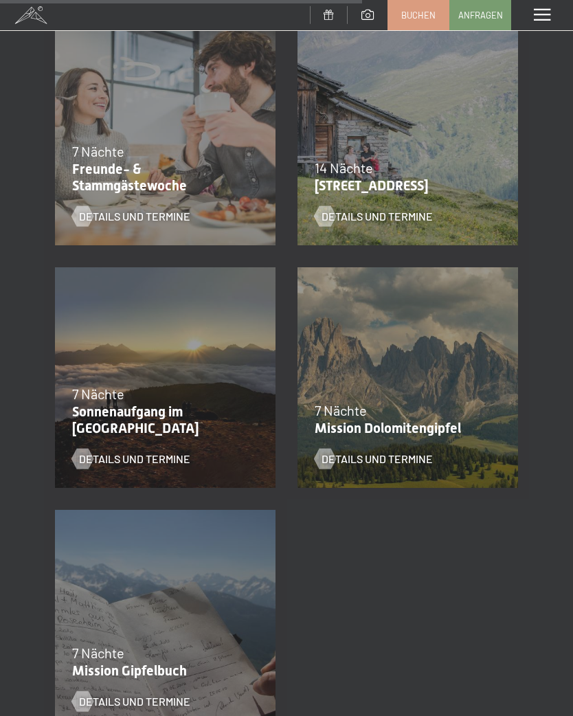
click at [159, 220] on span "Details und Termine" at bounding box center [134, 216] width 111 height 15
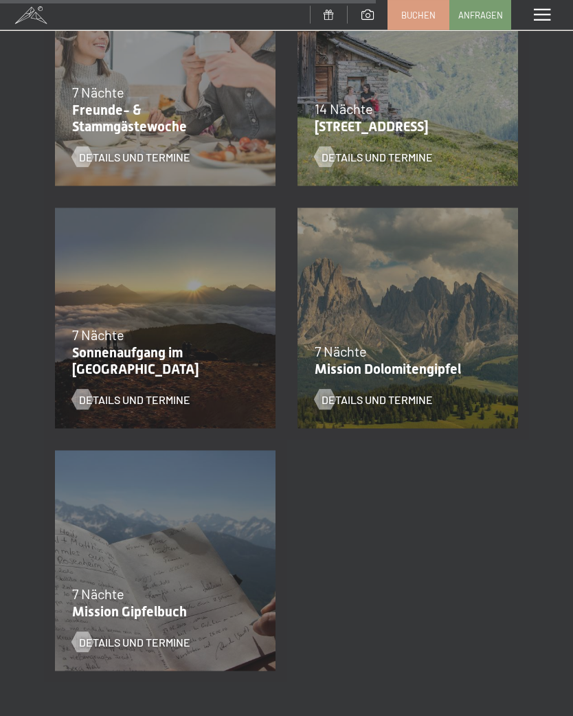
scroll to position [1592, 0]
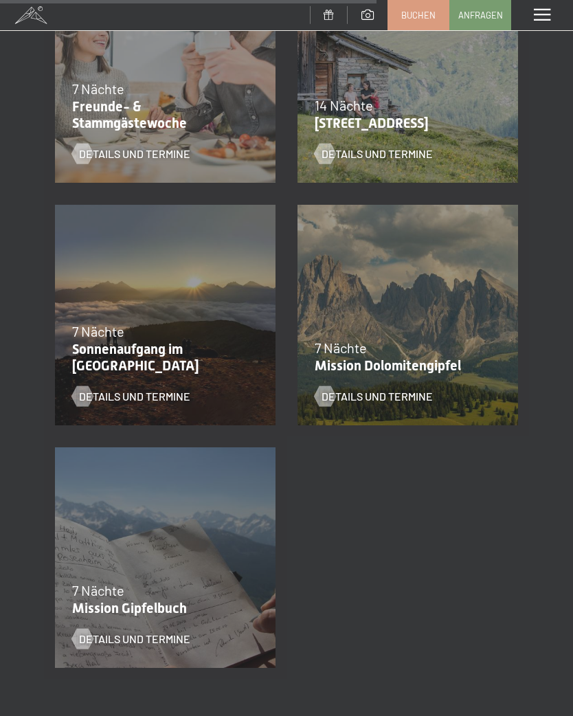
click at [164, 395] on span "Details und Termine" at bounding box center [134, 396] width 111 height 15
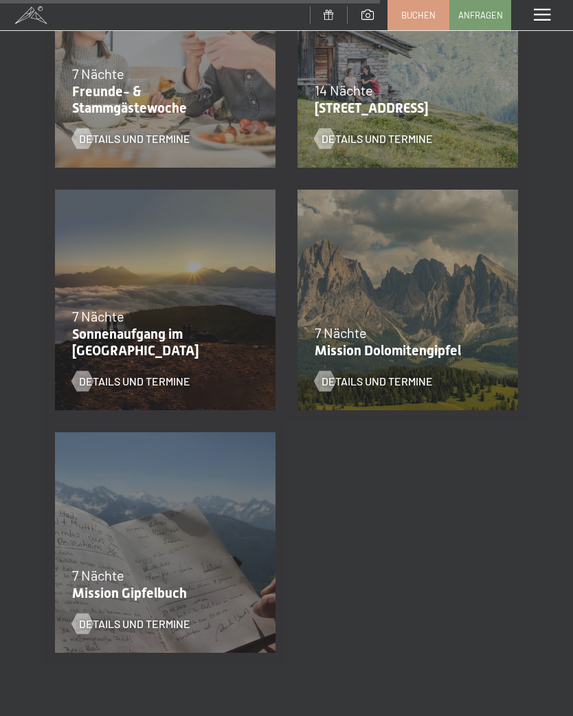
scroll to position [1611, 0]
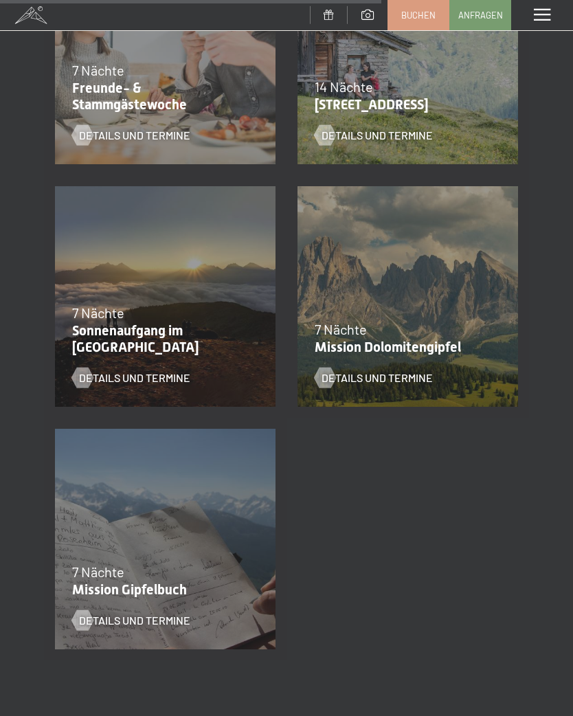
click at [401, 375] on span "Details und Termine" at bounding box center [377, 377] width 111 height 15
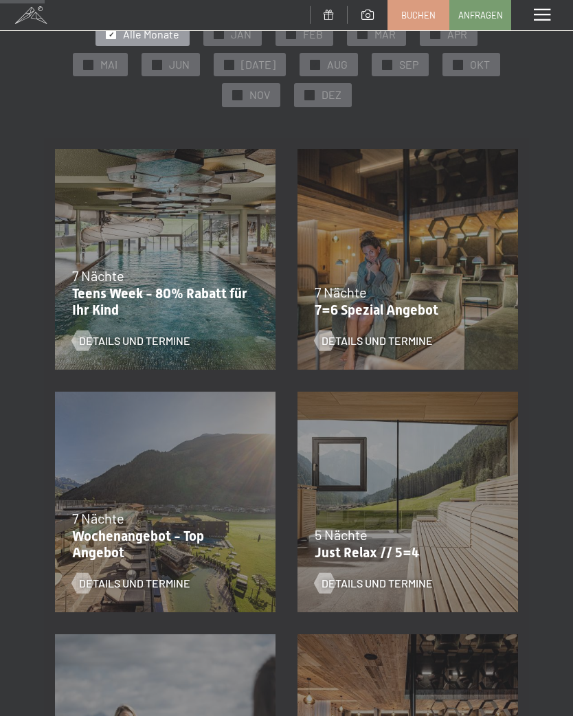
scroll to position [0, 0]
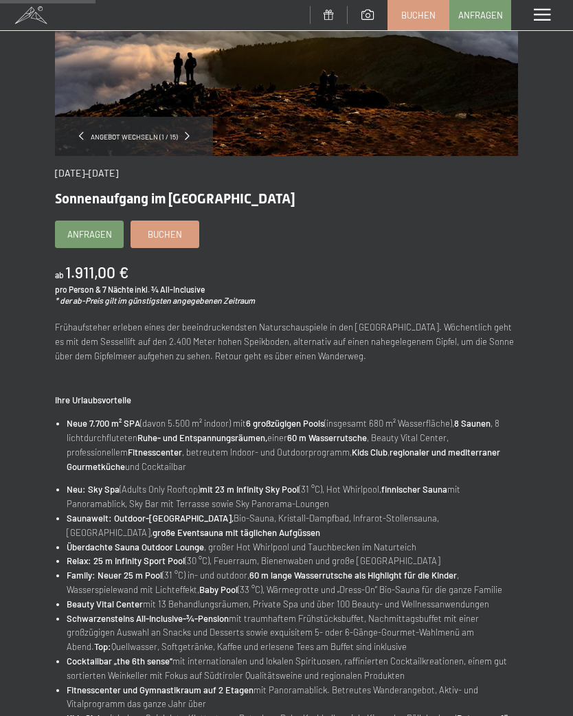
scroll to position [193, 0]
click at [181, 236] on span "Buchen" at bounding box center [165, 235] width 34 height 12
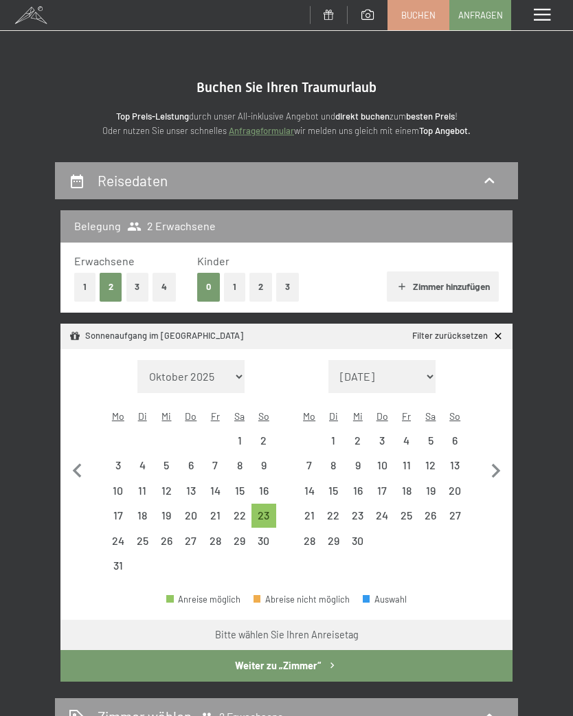
select select "[DATE]"
click at [261, 535] on div "30" at bounding box center [263, 545] width 21 height 21
select select "2026-08-01"
select select "[DATE]"
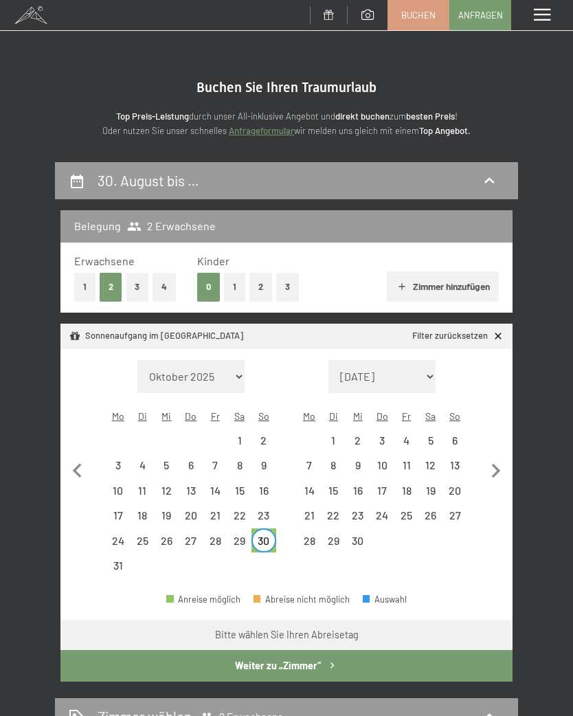
click at [267, 535] on div "30" at bounding box center [263, 545] width 21 height 21
select select "2026-08-01"
select select "[DATE]"
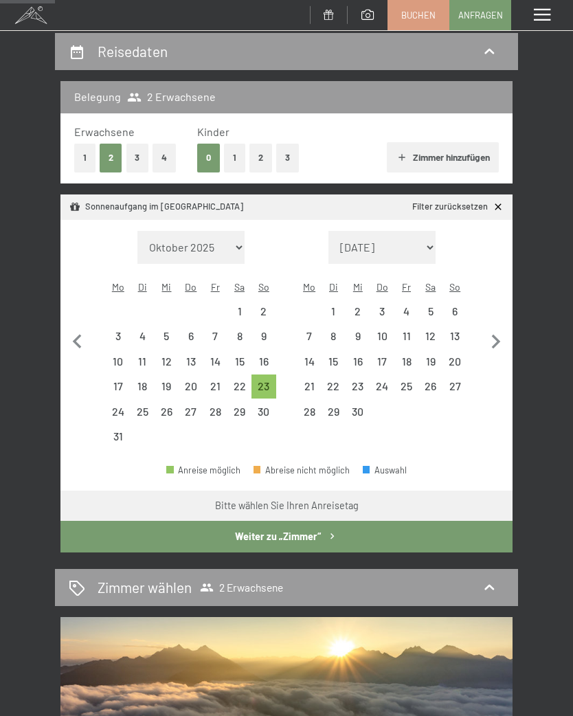
click at [316, 521] on button "Weiter zu „Zimmer“" at bounding box center [286, 537] width 452 height 32
select select "2026-08-01"
select select "[DATE]"
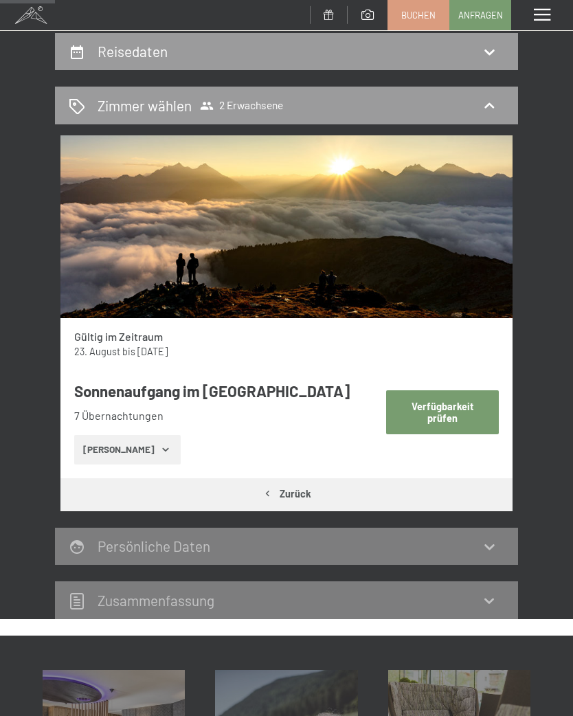
scroll to position [161, 0]
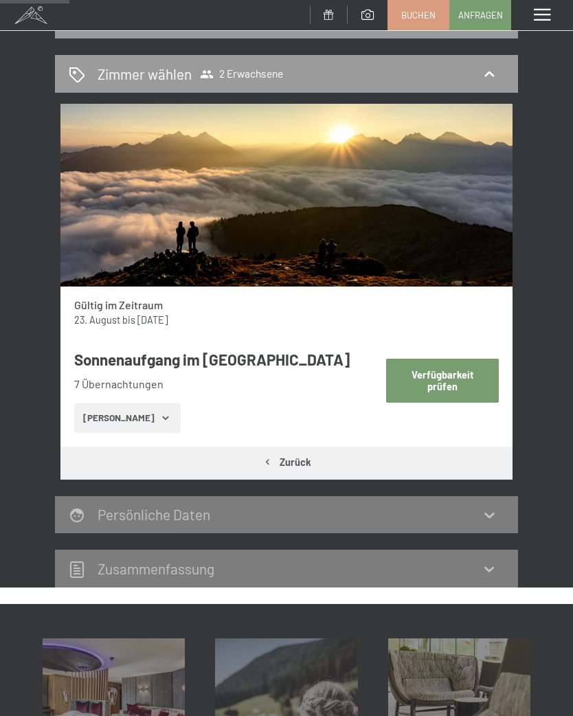
click at [295, 459] on button "Zurück" at bounding box center [286, 463] width 452 height 32
select select "2026-08-01"
select select "[DATE]"
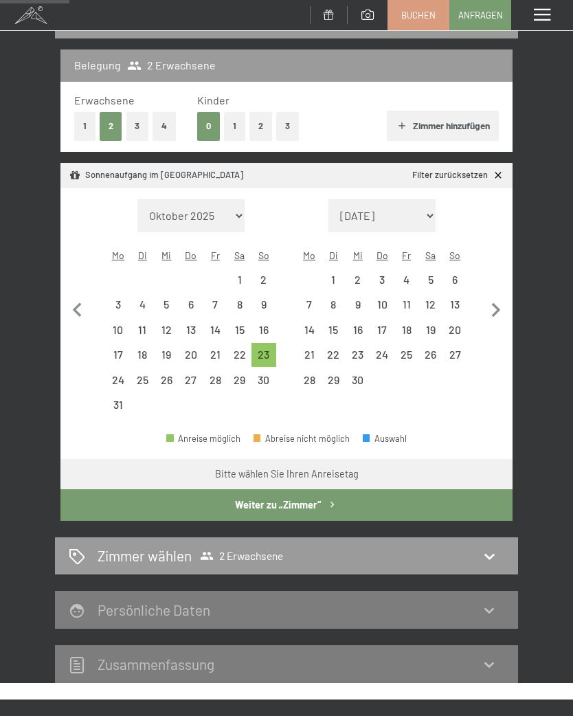
click at [351, 492] on button "Weiter zu „Zimmer“" at bounding box center [286, 505] width 452 height 32
select select "2026-08-01"
select select "[DATE]"
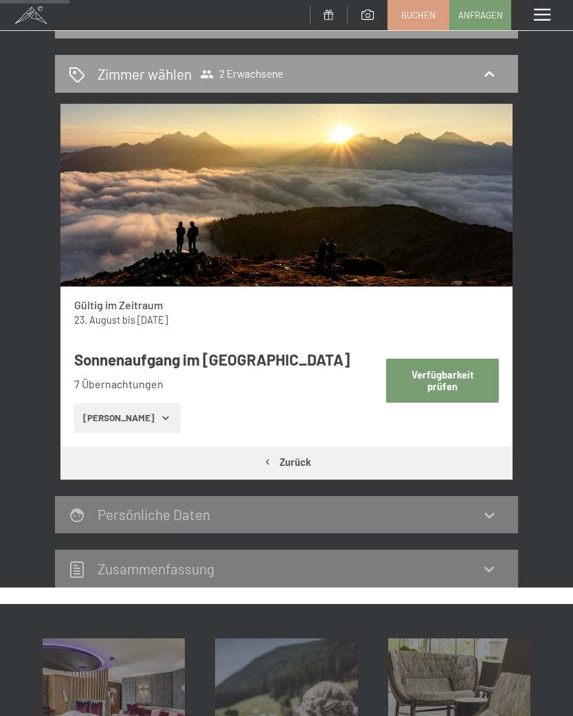
click at [160, 421] on icon "button" at bounding box center [165, 417] width 11 height 11
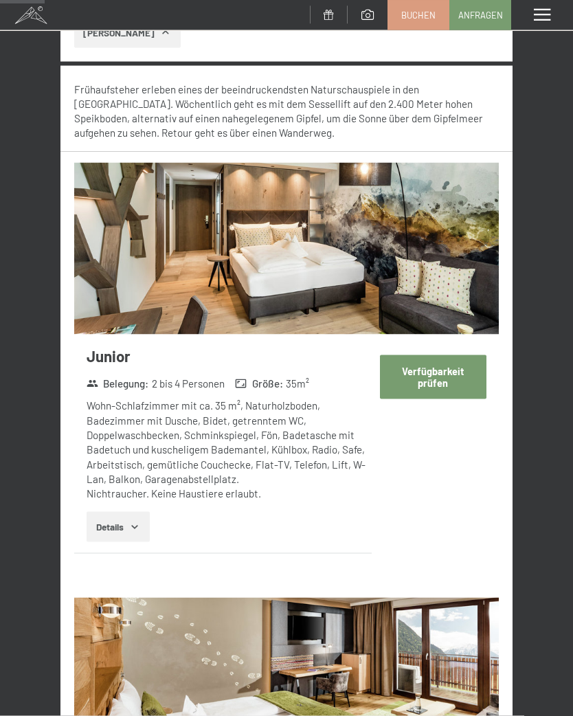
click at [442, 367] on button "Verfügbarkeit prüfen" at bounding box center [433, 376] width 107 height 43
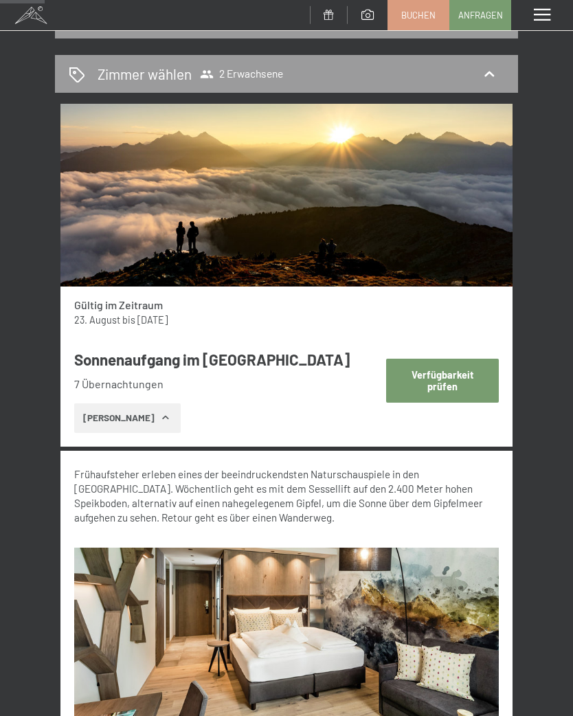
select select "2026-08-01"
select select "[DATE]"
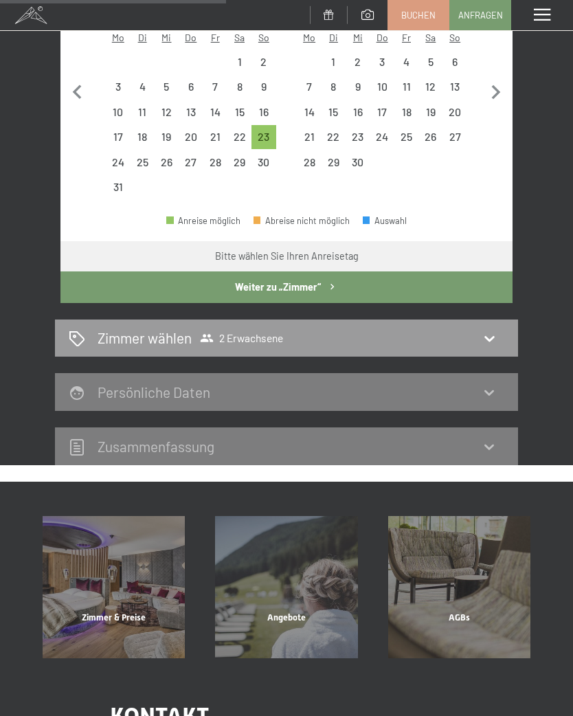
scroll to position [380, 0]
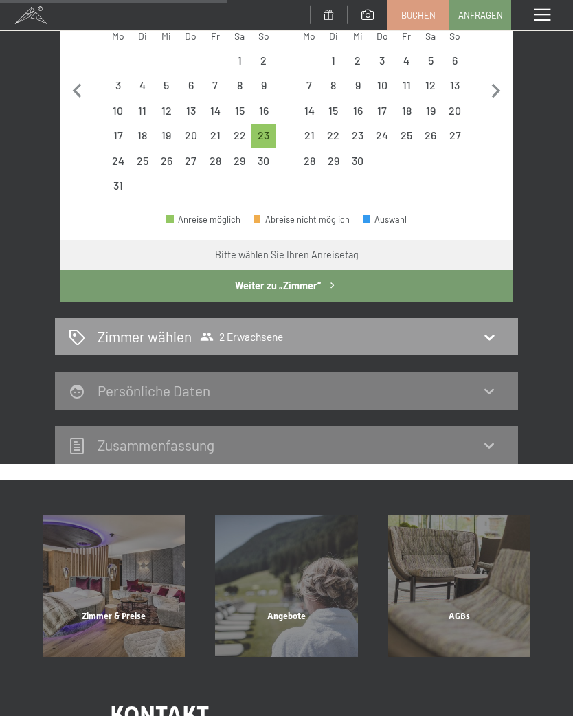
click at [491, 335] on icon at bounding box center [490, 337] width 10 height 5
select select "2026-08-01"
select select "[DATE]"
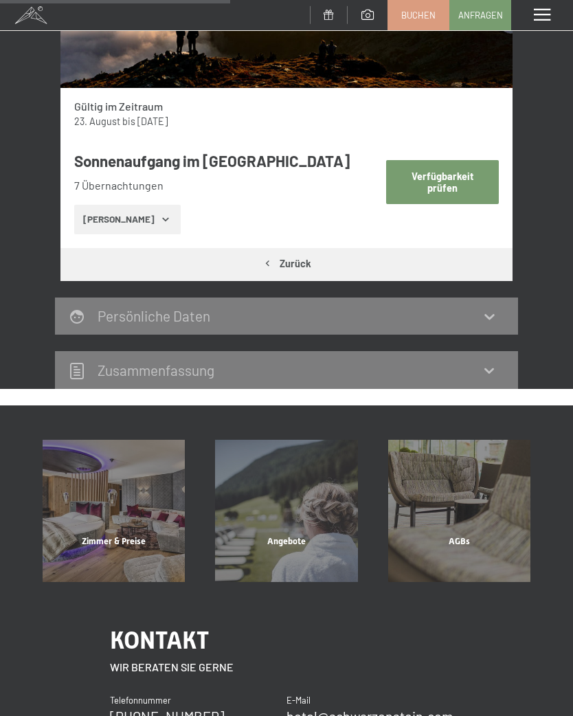
scroll to position [368, 0]
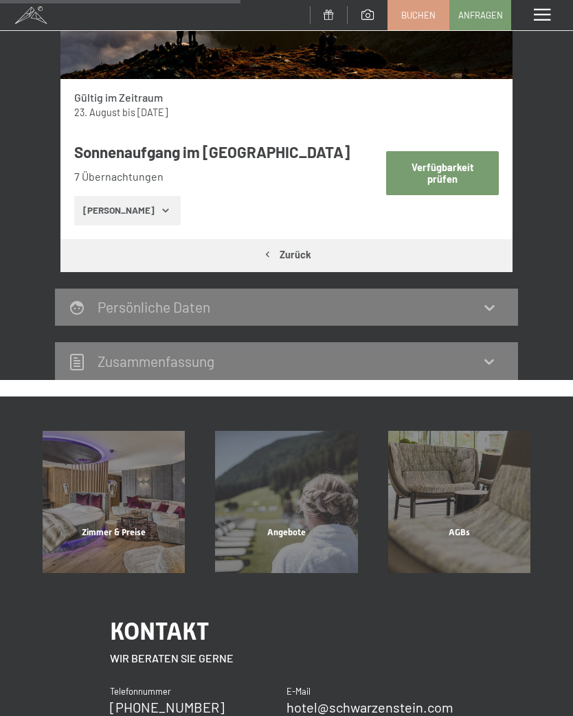
click at [558, 270] on div "Reisedaten Zimmer wählen 2 Erwachsene Gültig im Zeitraum 23. August bis 30. Aug…" at bounding box center [286, 87] width 573 height 586
click at [242, 209] on div "[PERSON_NAME]" at bounding box center [225, 211] width 303 height 30
click at [159, 208] on button "[PERSON_NAME]" at bounding box center [127, 211] width 107 height 30
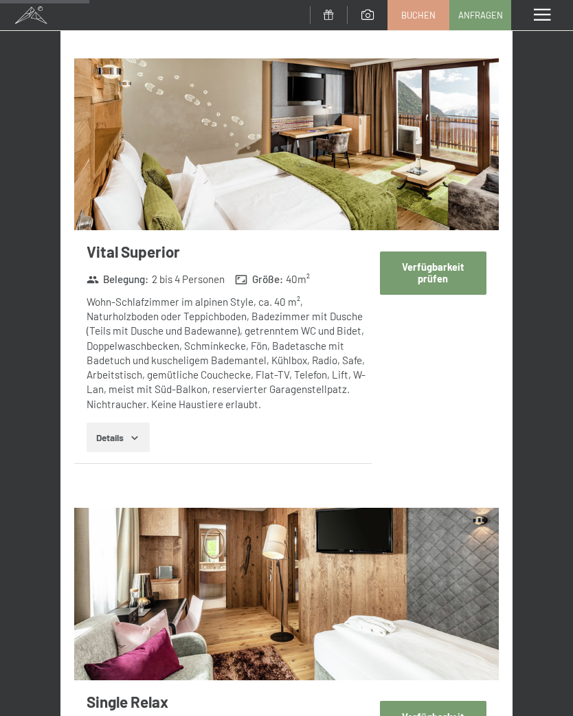
click at [441, 269] on button "Verfügbarkeit prüfen" at bounding box center [433, 273] width 107 height 43
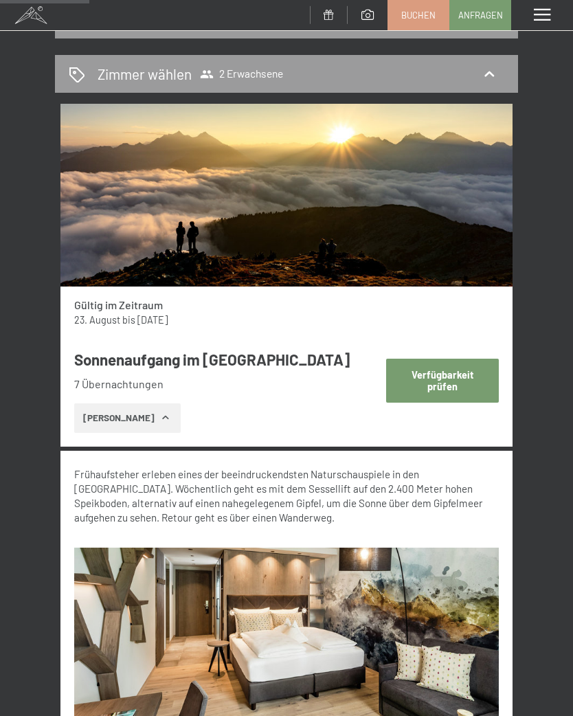
select select "2026-08-01"
select select "[DATE]"
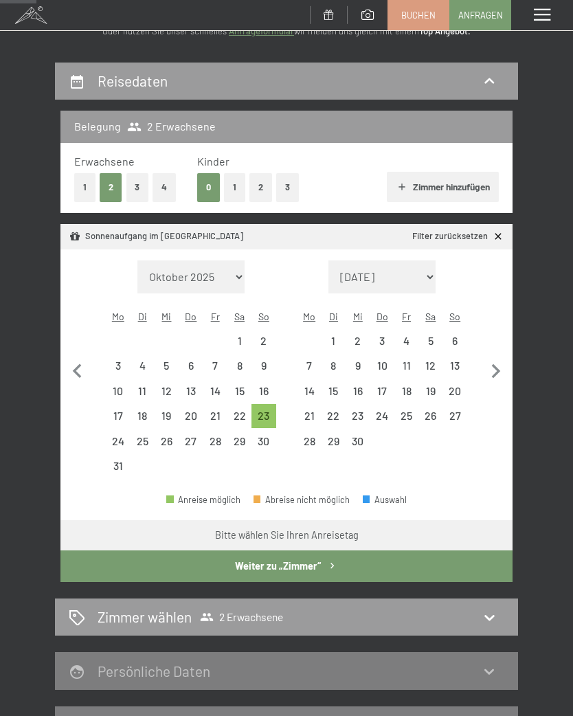
scroll to position [0, 0]
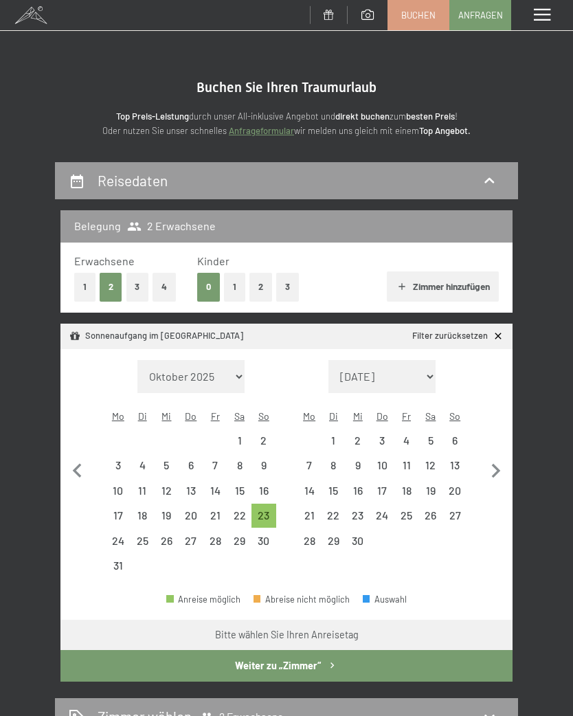
click at [269, 535] on div "30" at bounding box center [263, 545] width 21 height 21
select select "2026-08-01"
select select "[DATE]"
click at [459, 410] on abbr "So" at bounding box center [455, 416] width 11 height 12
click at [459, 428] on div "6" at bounding box center [455, 440] width 24 height 24
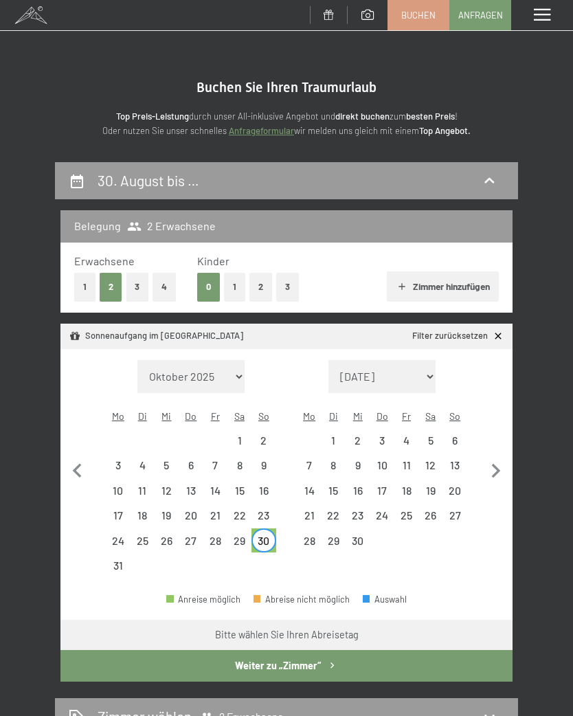
select select "2026-08-01"
select select "[DATE]"
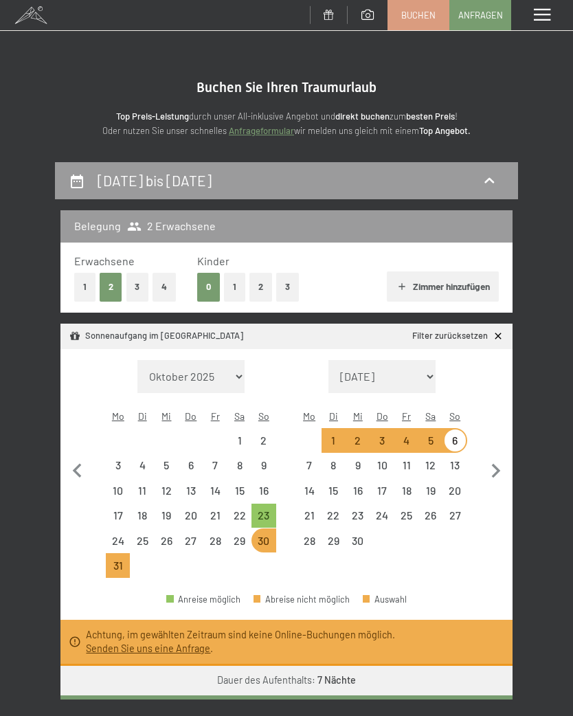
select select "2026-08-01"
select select "[DATE]"
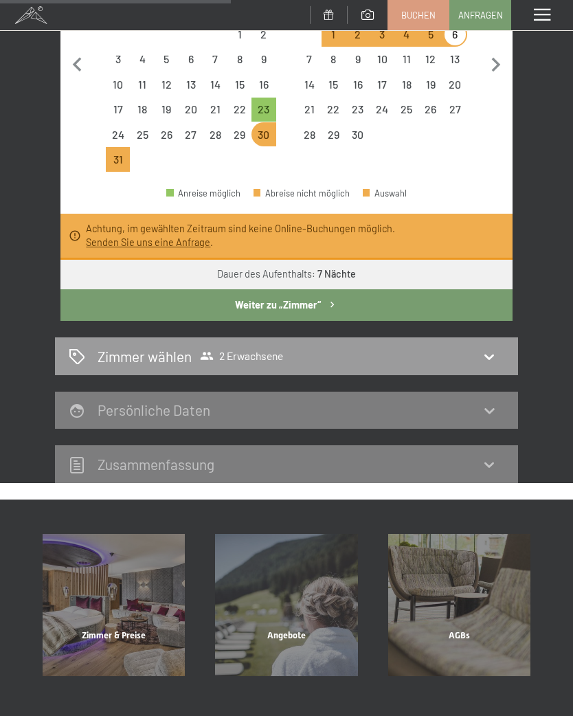
scroll to position [406, 0]
click at [504, 371] on div "30. August bis 6. September 2026 Belegung 2 Erwachsene Erwachsene 1 2 3 4 Kinde…" at bounding box center [286, 120] width 463 height 727
click at [488, 348] on icon at bounding box center [489, 356] width 16 height 16
select select "2026-08-01"
select select "[DATE]"
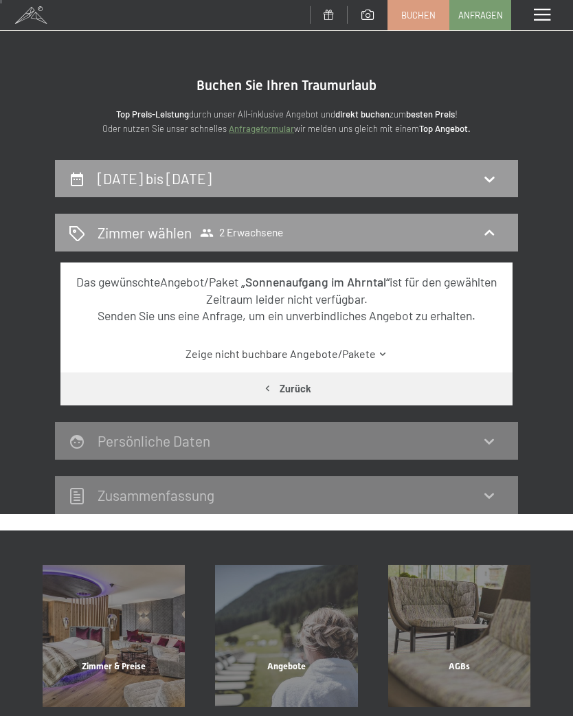
scroll to position [0, 0]
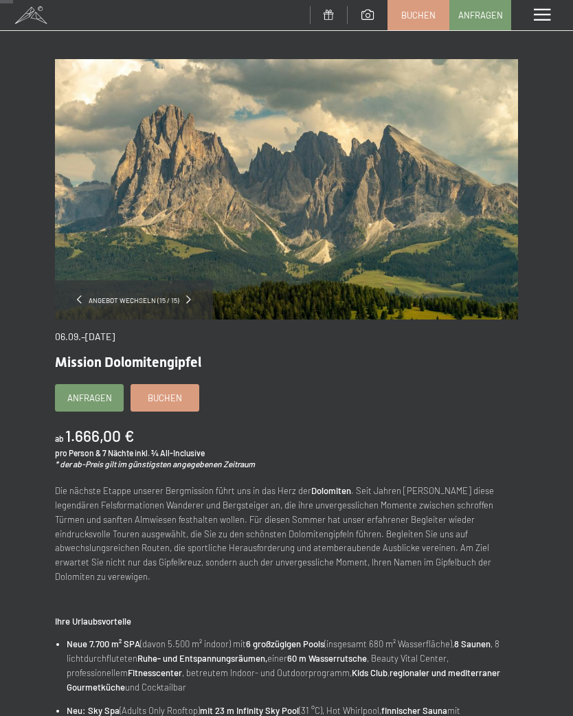
scroll to position [32, 0]
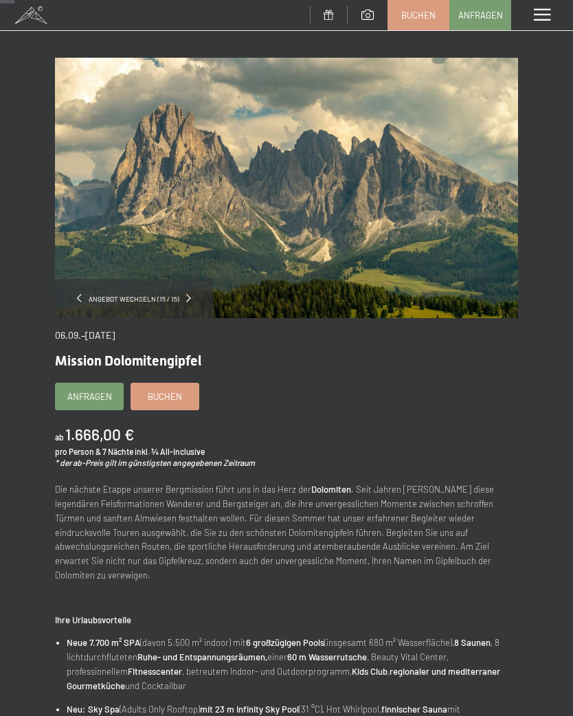
click at [174, 399] on span "Buchen" at bounding box center [165, 396] width 34 height 12
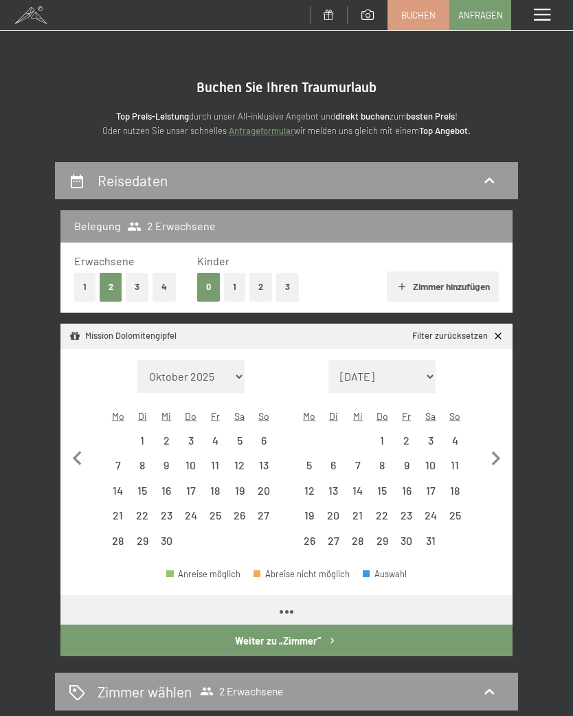
select select "[DATE]"
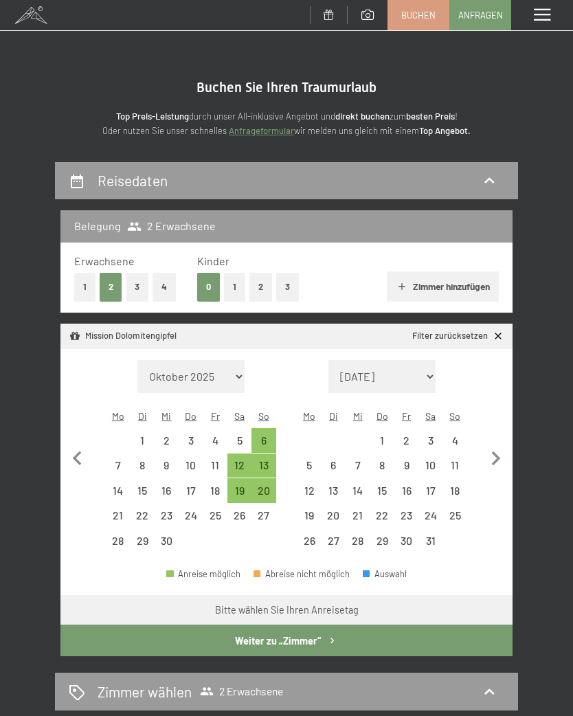
click at [267, 435] on div "6" at bounding box center [263, 445] width 21 height 21
select select "[DATE]"
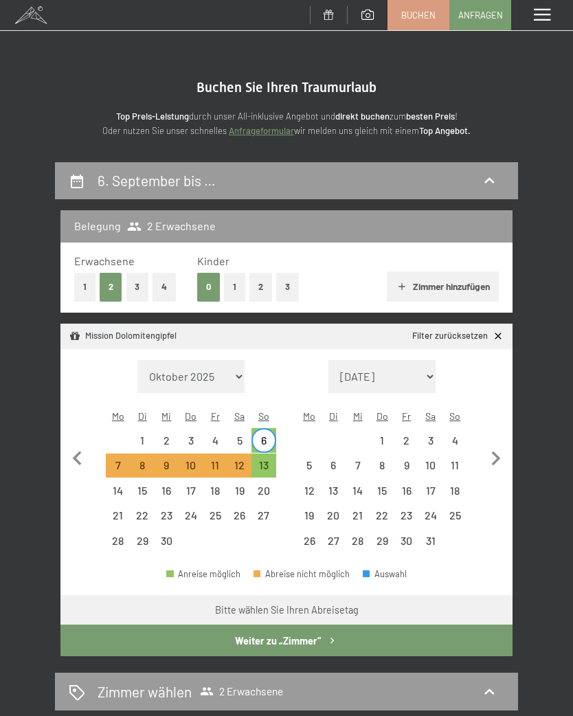
click at [269, 460] on div "13" at bounding box center [263, 470] width 21 height 21
select select "[DATE]"
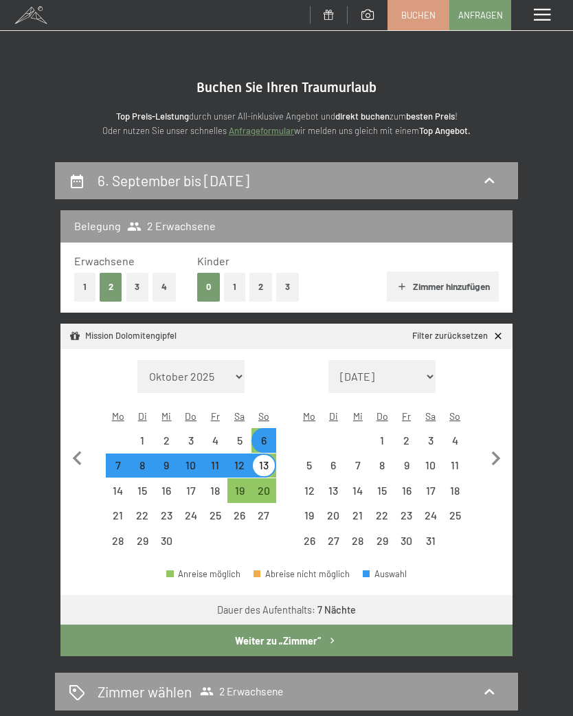
select select "[DATE]"
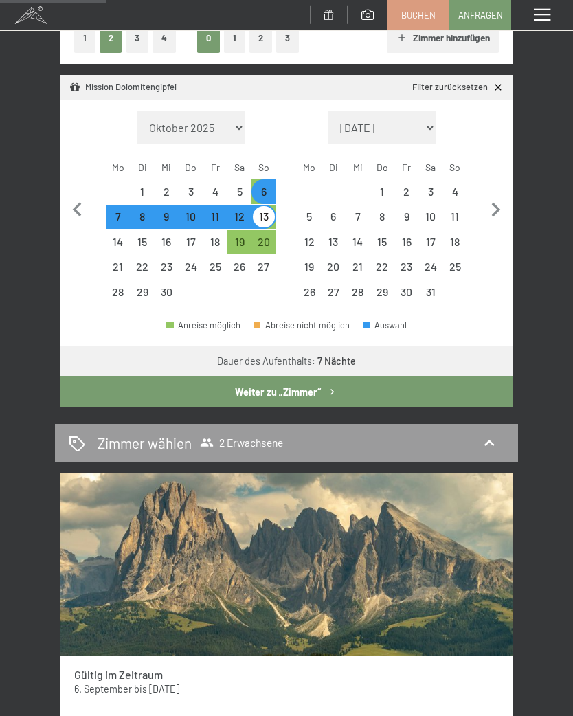
click at [299, 378] on button "Weiter zu „Zimmer“" at bounding box center [286, 392] width 452 height 32
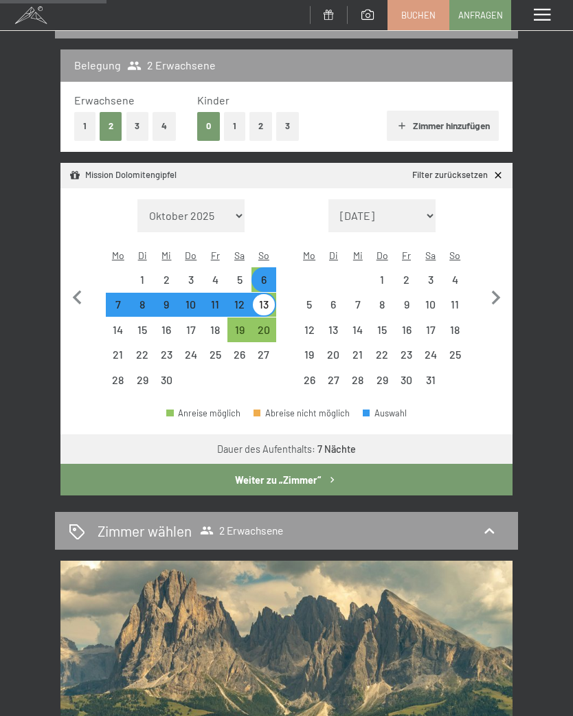
select select "[DATE]"
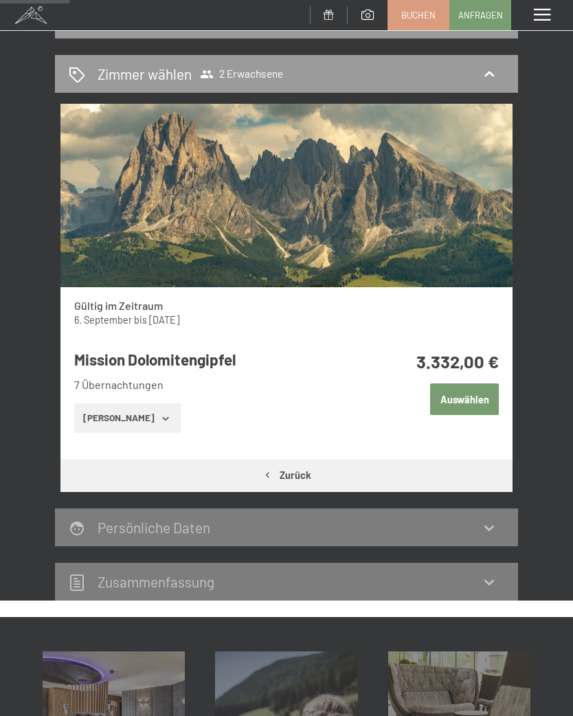
click at [463, 398] on button "Auswählen" at bounding box center [464, 400] width 69 height 32
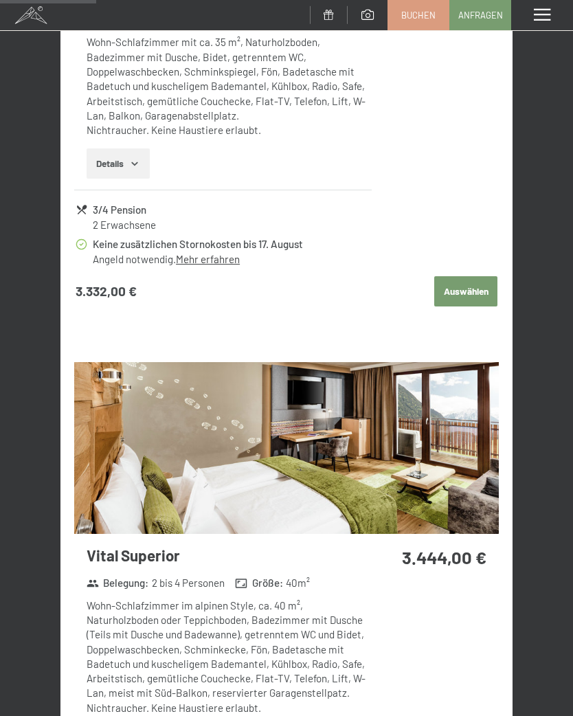
scroll to position [983, 0]
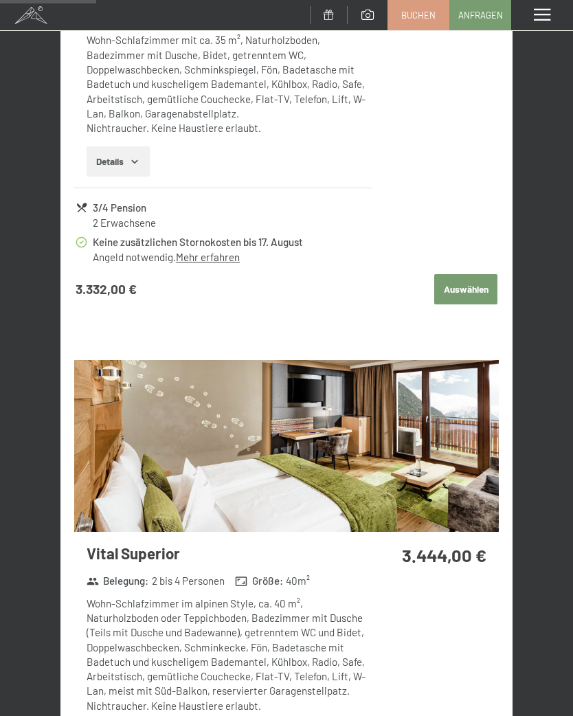
click at [483, 287] on button "Auswählen" at bounding box center [465, 289] width 63 height 30
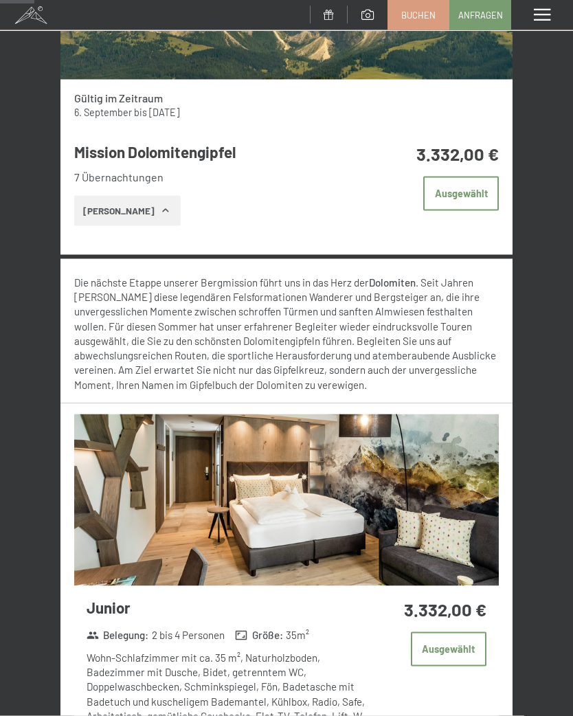
scroll to position [397, 0]
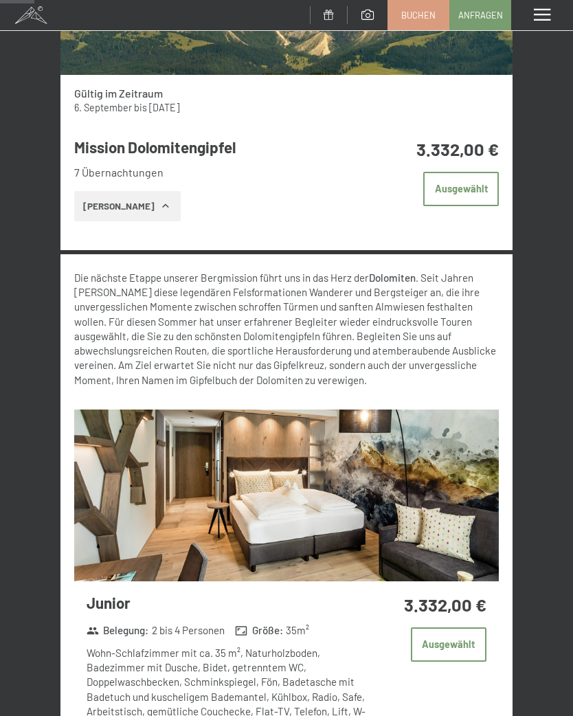
click at [460, 191] on button "Ausgewählt" at bounding box center [461, 189] width 76 height 34
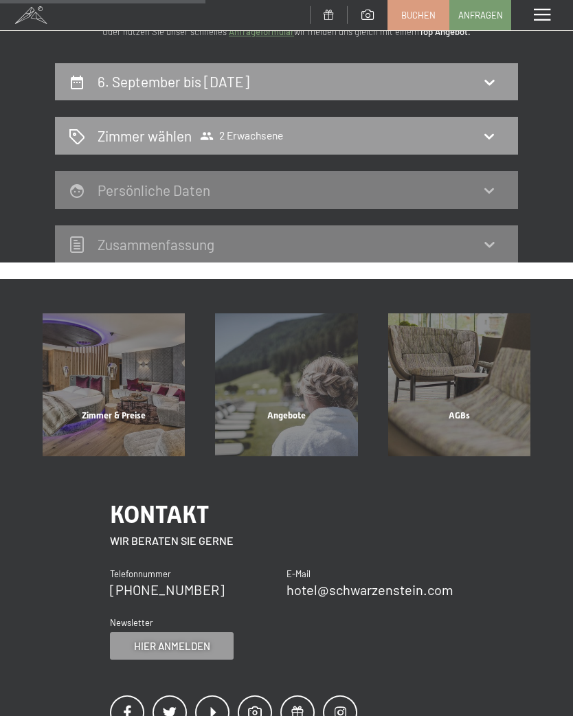
scroll to position [0, 0]
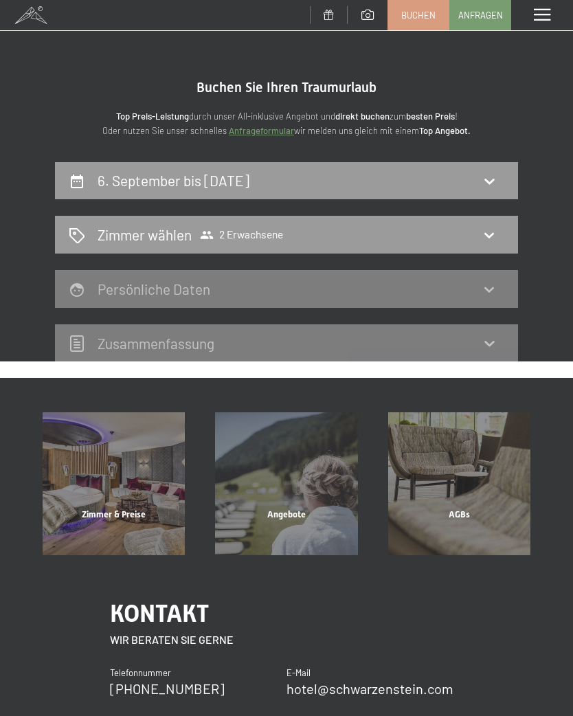
click at [487, 233] on icon at bounding box center [490, 235] width 10 height 5
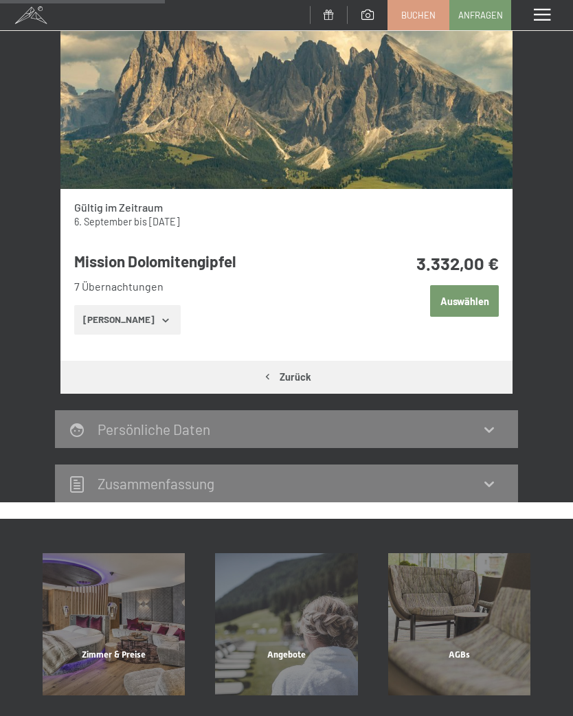
scroll to position [260, 0]
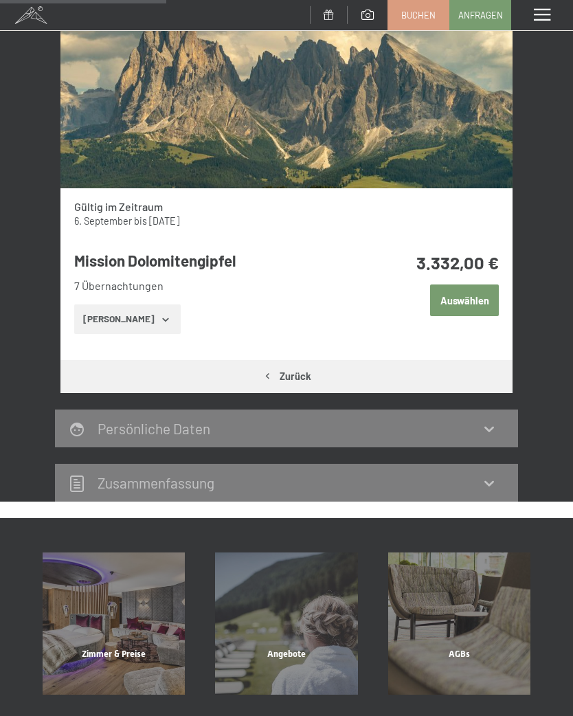
click at [160, 320] on icon "button" at bounding box center [165, 319] width 11 height 11
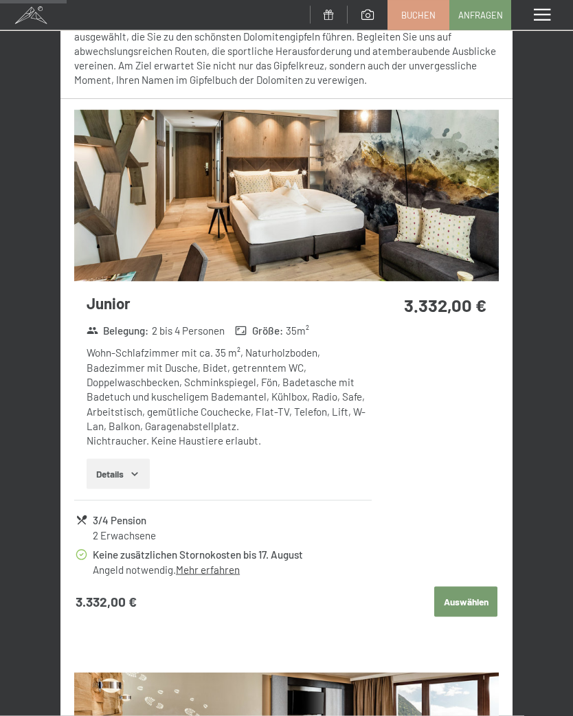
scroll to position [670, 0]
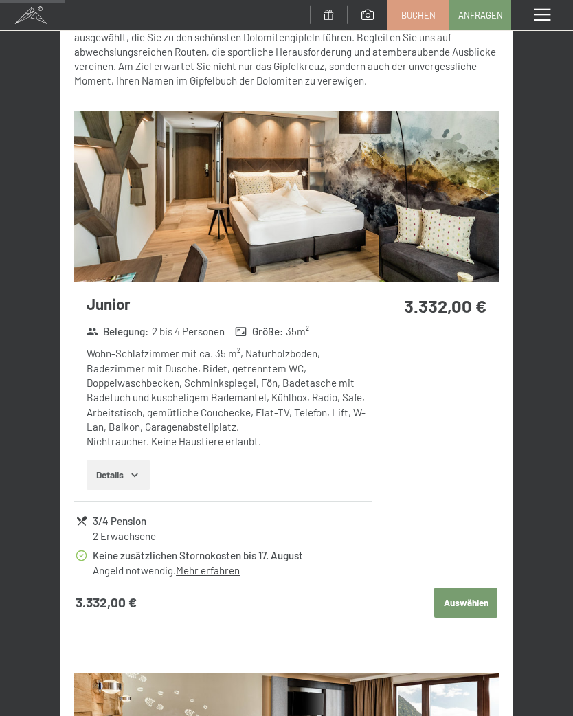
click at [463, 588] on button "Auswählen" at bounding box center [465, 603] width 63 height 30
